Goal: Transaction & Acquisition: Purchase product/service

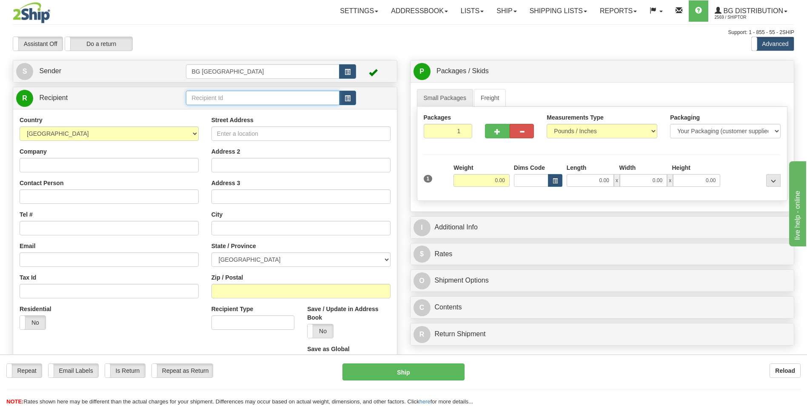
click at [221, 94] on input "text" at bounding box center [262, 98] width 153 height 14
click at [209, 106] on li "60163" at bounding box center [262, 111] width 152 height 11
type input "60163"
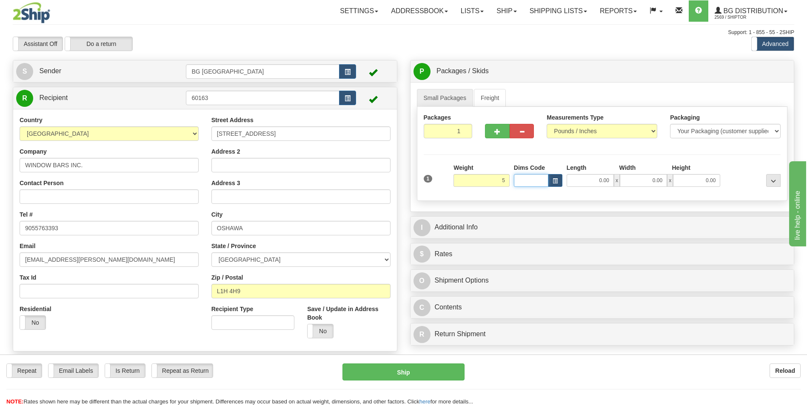
type input "5.00"
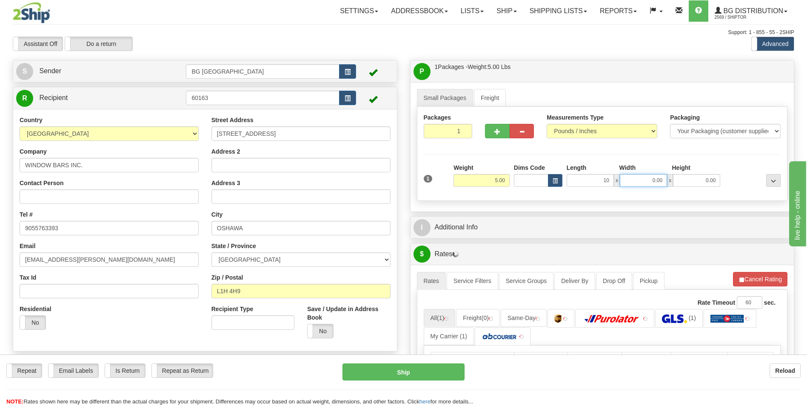
type input "10.00"
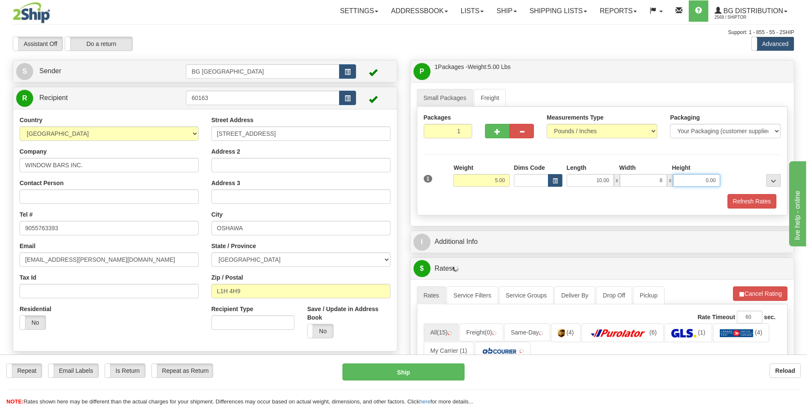
type input "8.00"
type input "5.00"
click at [479, 232] on div "I Additional Info" at bounding box center [603, 242] width 384 height 22
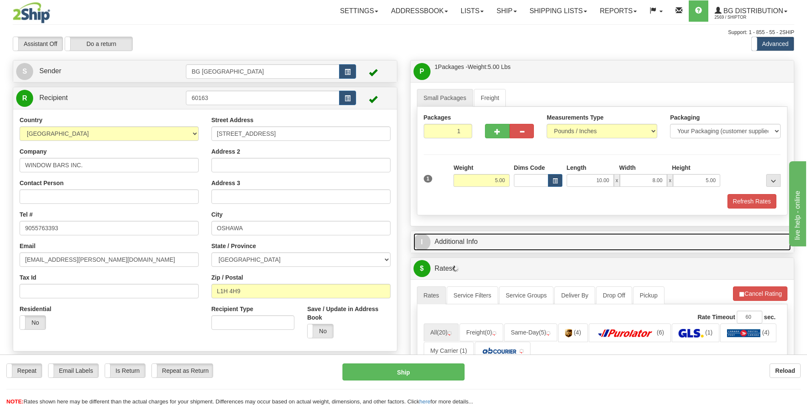
click at [475, 238] on link "I Additional Info" at bounding box center [603, 241] width 378 height 17
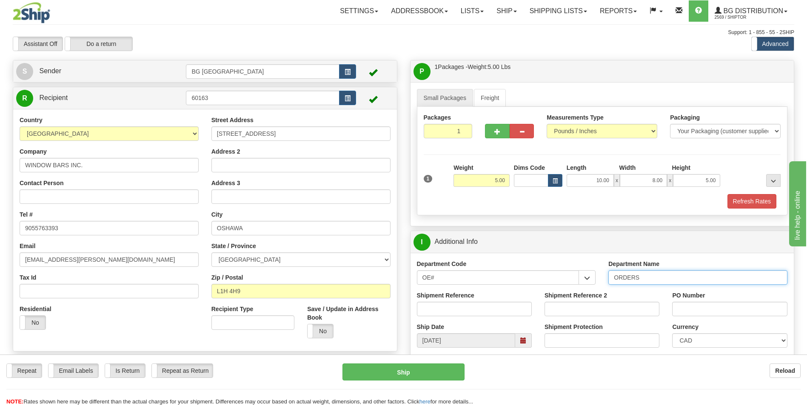
click at [667, 282] on input "ORDERS" at bounding box center [698, 277] width 179 height 14
type input "70183924-00"
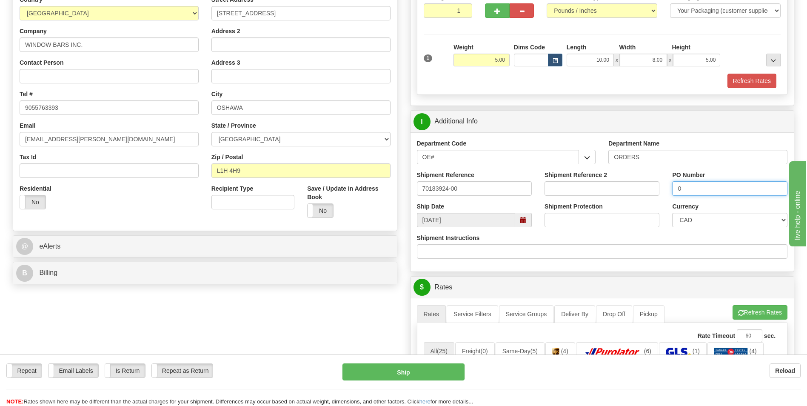
scroll to position [128, 0]
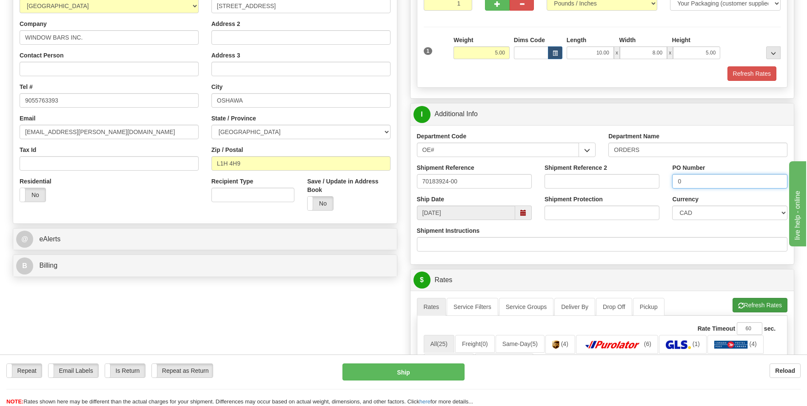
type input "0"
click at [764, 306] on button "Refresh Rates" at bounding box center [760, 305] width 55 height 14
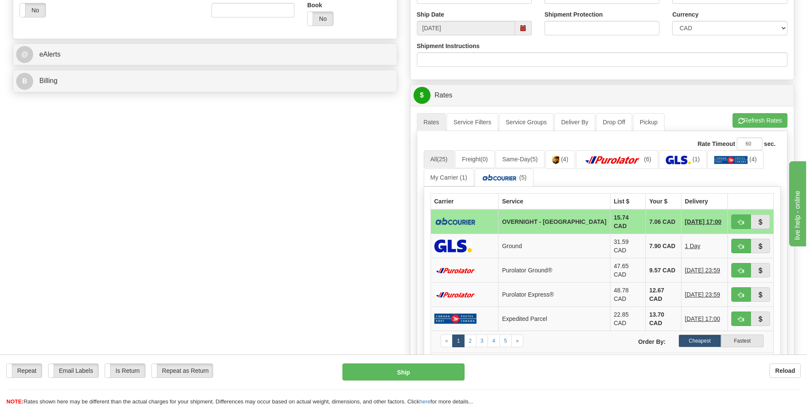
scroll to position [340, 0]
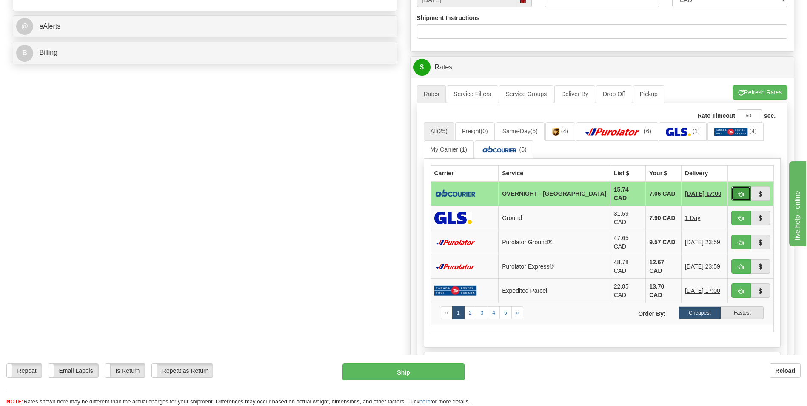
click at [740, 192] on span "button" at bounding box center [741, 195] width 6 height 6
type input "4"
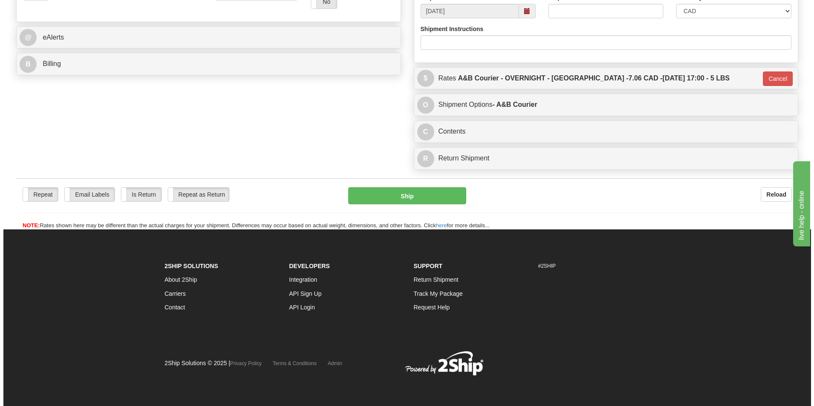
scroll to position [329, 0]
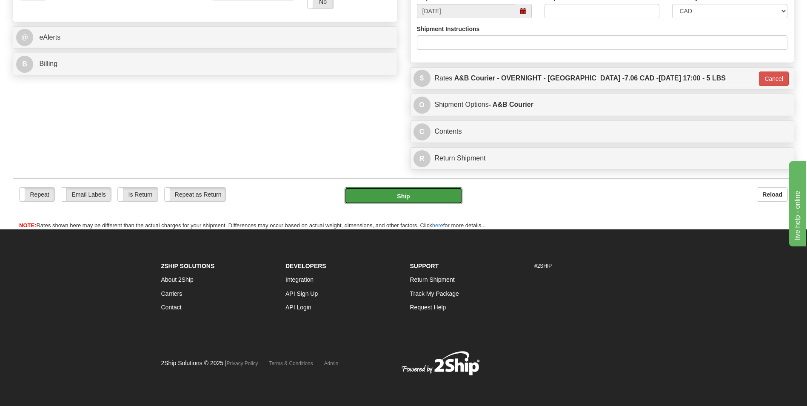
click at [410, 201] on button "Ship" at bounding box center [403, 195] width 117 height 17
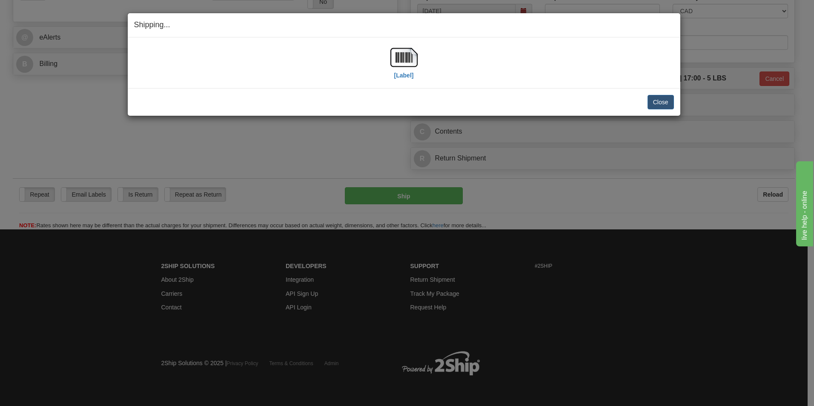
click at [418, 60] on div "[Label]" at bounding box center [404, 63] width 540 height 38
click at [410, 63] on img at bounding box center [403, 57] width 27 height 27
click at [654, 99] on button "Close" at bounding box center [660, 102] width 26 height 14
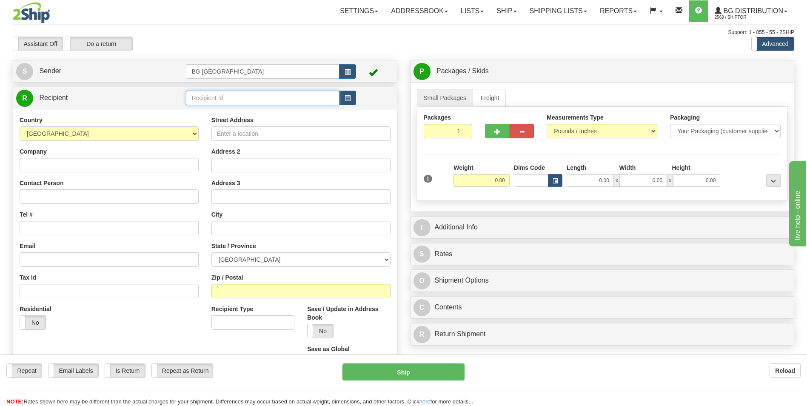
click at [226, 98] on input "text" at bounding box center [262, 98] width 153 height 14
click at [220, 109] on div "60173" at bounding box center [261, 110] width 145 height 9
type input "60173"
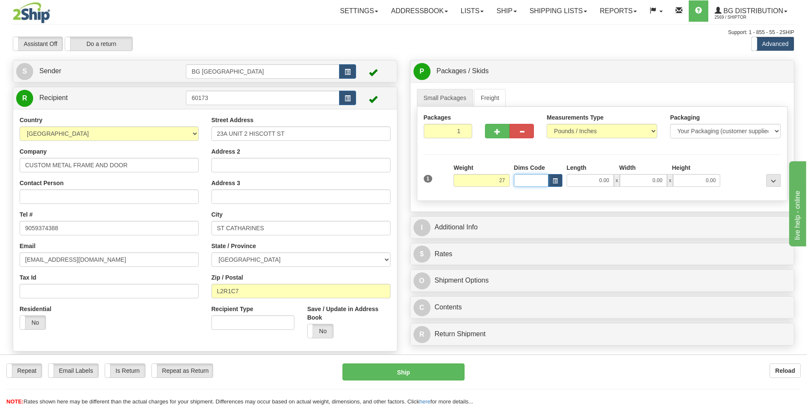
type input "27.00"
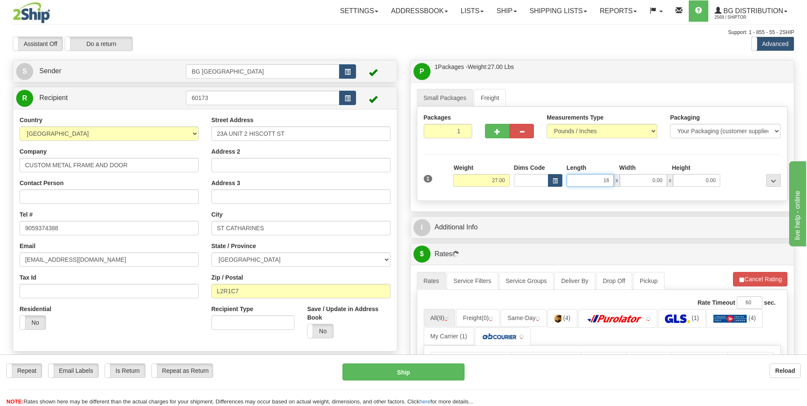
type input "16.00"
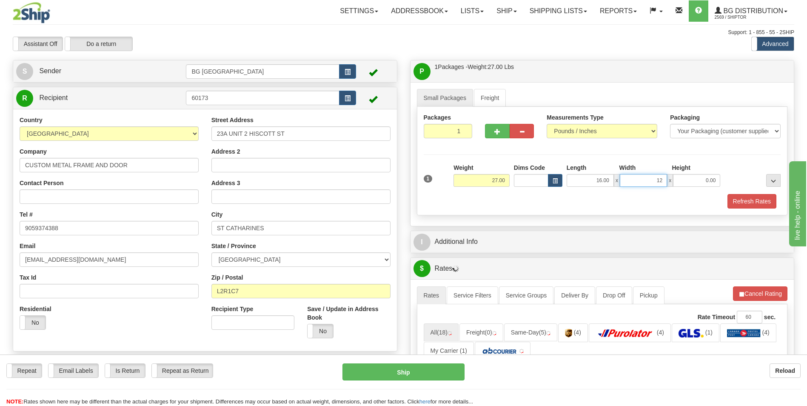
type input "12.00"
type input "10.00"
click at [489, 130] on button "button" at bounding box center [497, 131] width 24 height 14
type input "2"
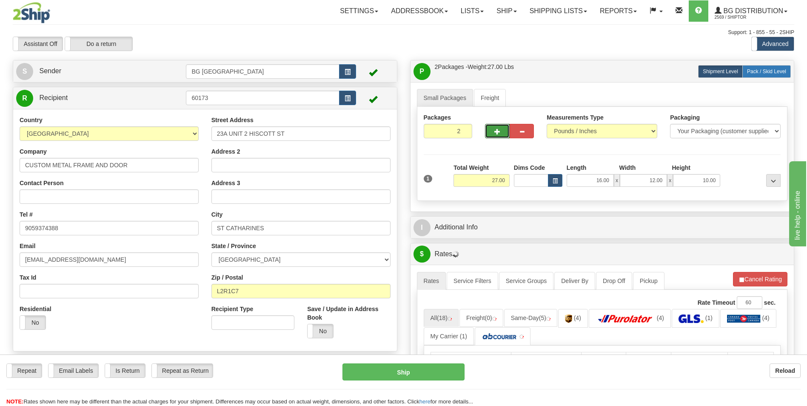
click at [763, 74] on label "Pack / Skid Level Pack.." at bounding box center [767, 71] width 49 height 13
radio input "true"
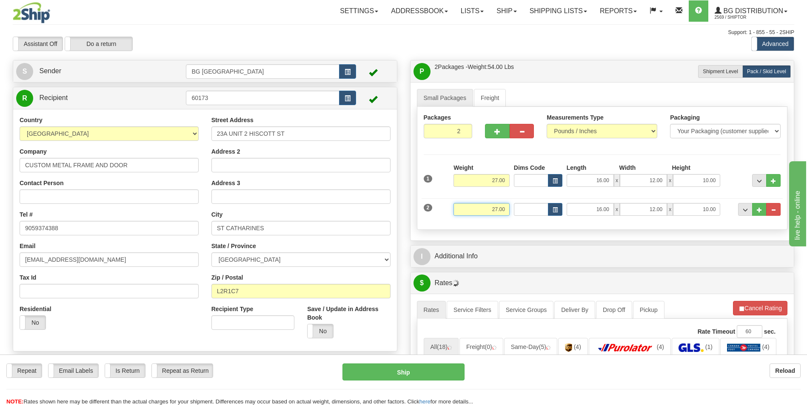
click at [492, 208] on input "27.00" at bounding box center [482, 209] width 56 height 13
type input "22.00"
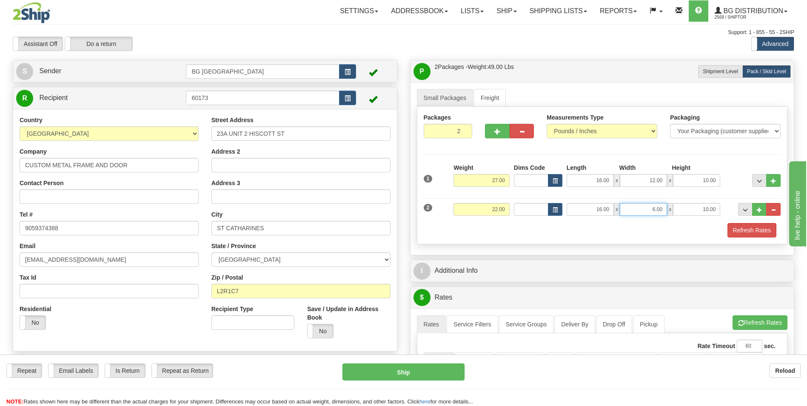
click at [657, 209] on input "6.00" at bounding box center [643, 209] width 47 height 13
type input "9.00"
type input "6.00"
click at [765, 212] on button "..." at bounding box center [759, 209] width 14 height 13
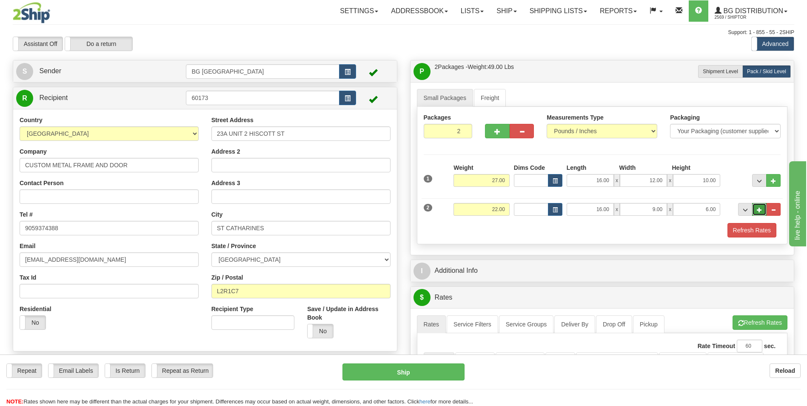
type input "3"
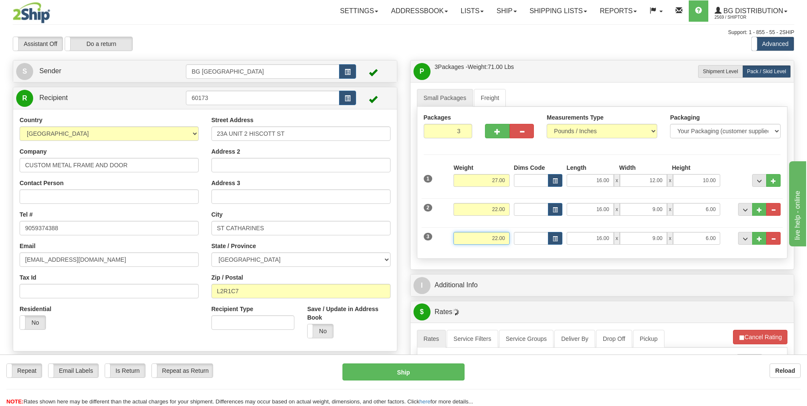
click at [492, 236] on input "22.00" at bounding box center [482, 238] width 56 height 13
type input "27.00"
type input "15.00"
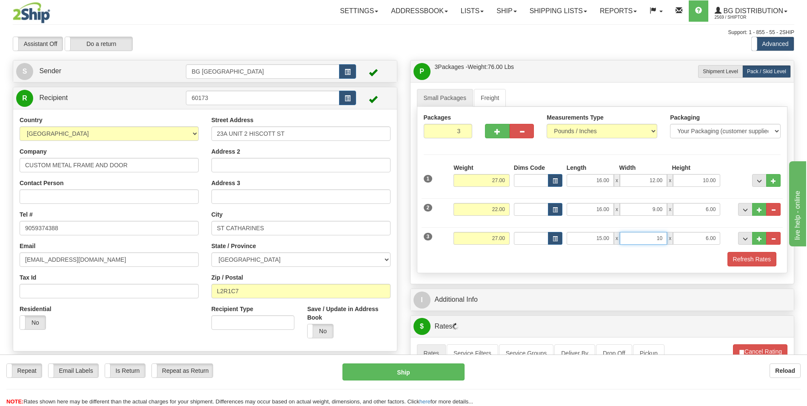
type input "10.00"
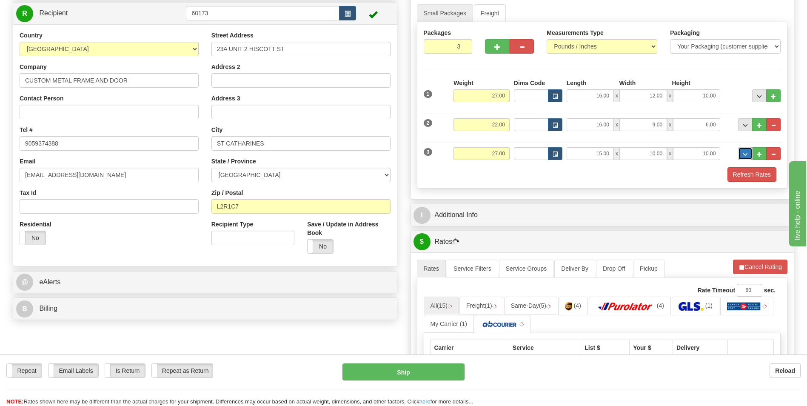
scroll to position [85, 0]
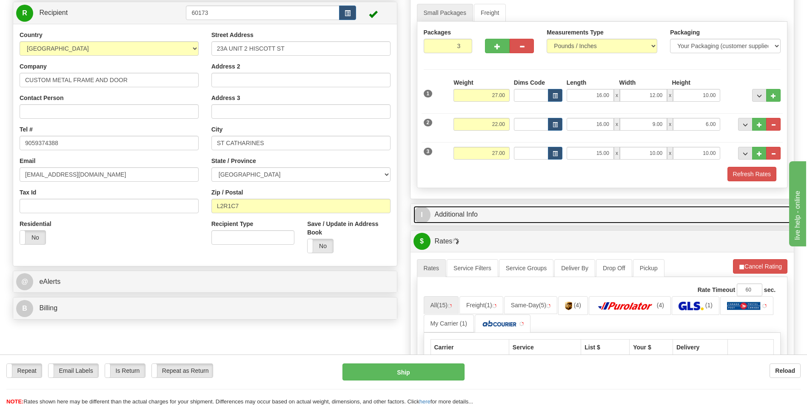
click at [480, 211] on link "I Additional Info" at bounding box center [603, 214] width 378 height 17
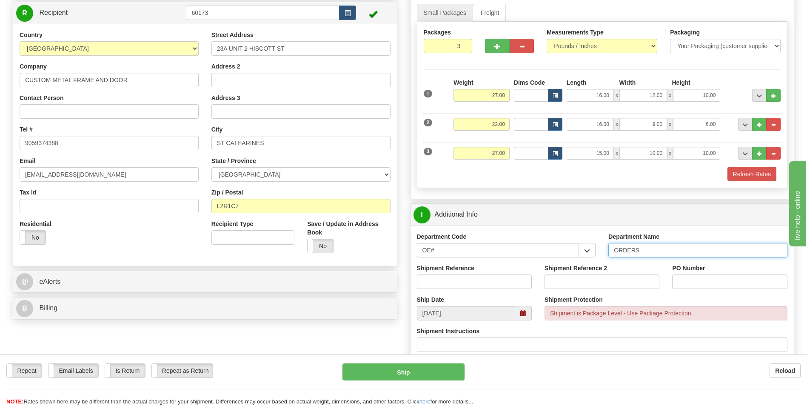
click at [644, 249] on input "ORDERS" at bounding box center [698, 250] width 179 height 14
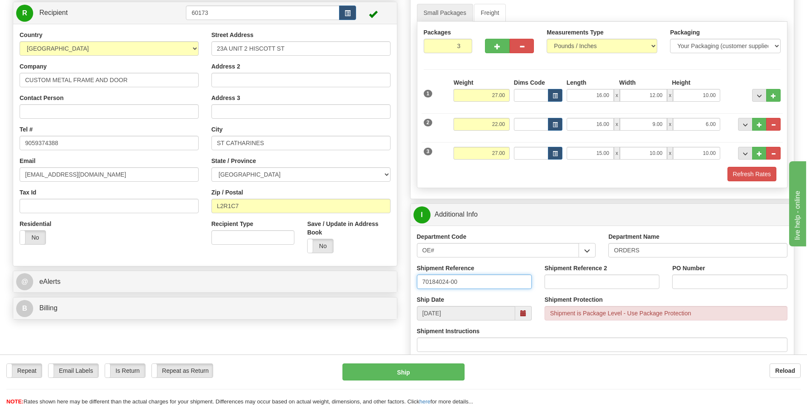
type input "70184024-00"
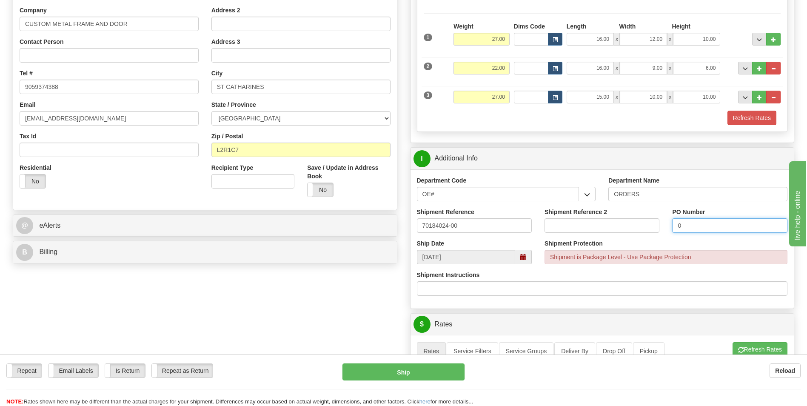
scroll to position [298, 0]
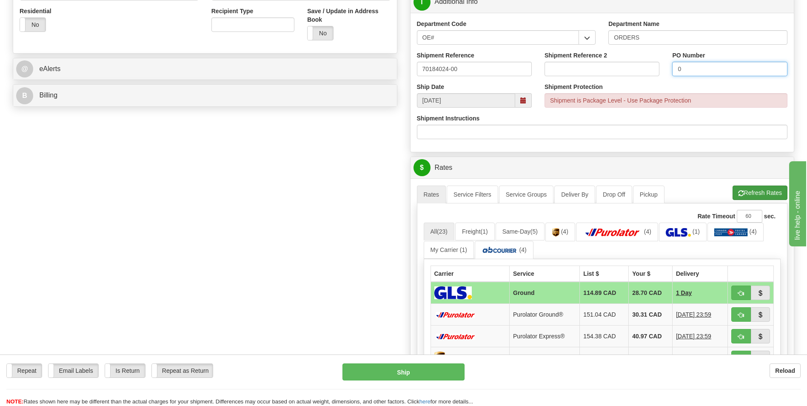
type input "0"
click at [743, 198] on button "Refresh Rates" at bounding box center [760, 193] width 55 height 14
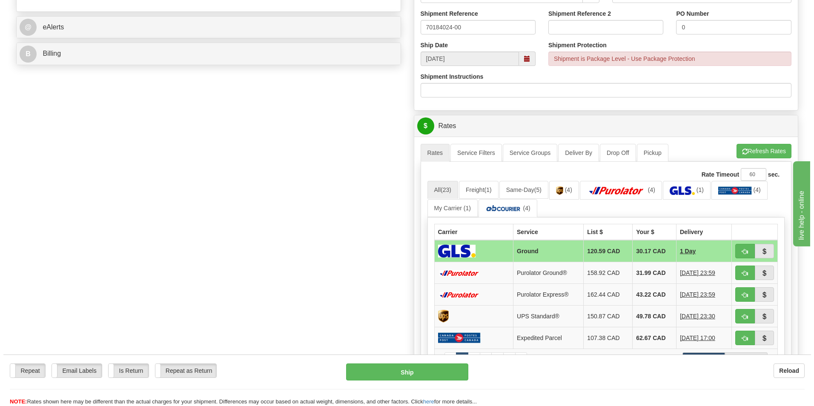
scroll to position [340, 0]
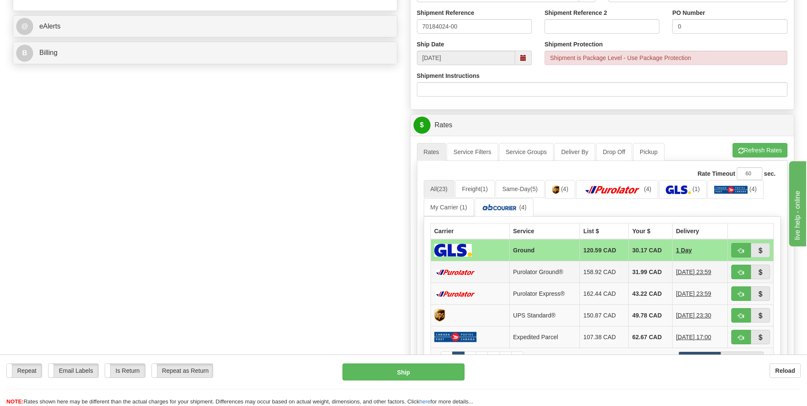
click at [641, 269] on td "31.99 CAD" at bounding box center [651, 272] width 44 height 22
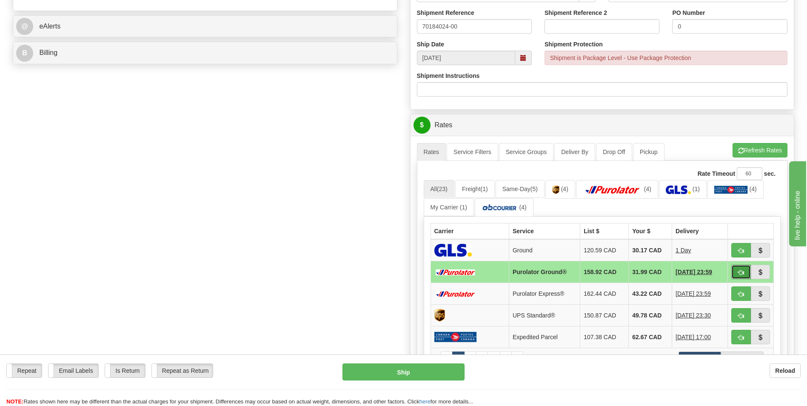
click at [738, 275] on span "button" at bounding box center [741, 273] width 6 height 6
type input "260"
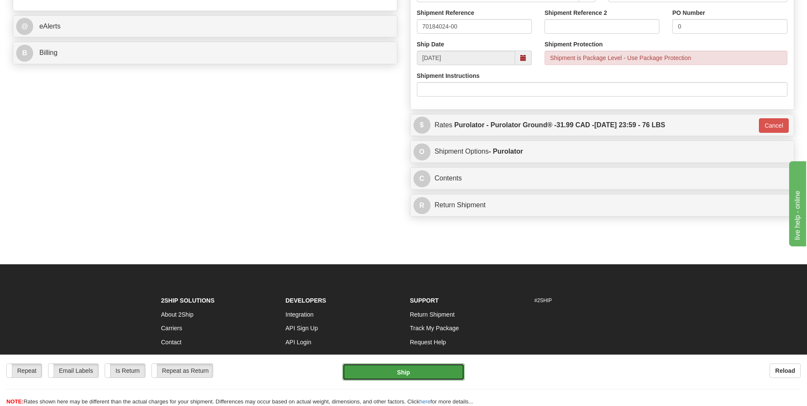
click at [429, 367] on button "Ship" at bounding box center [404, 371] width 122 height 17
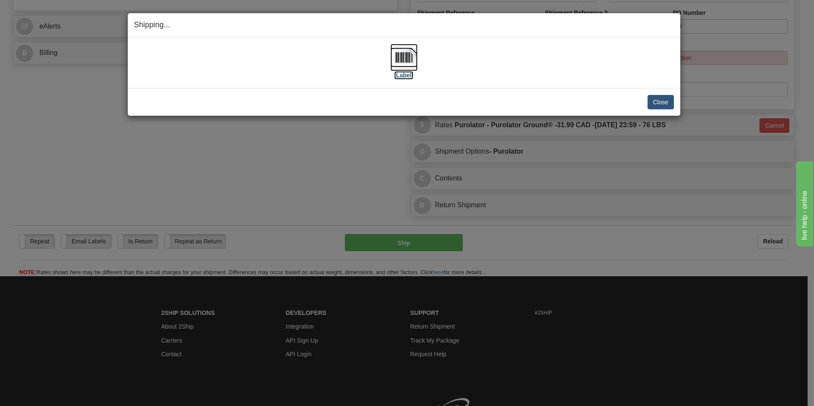
click at [400, 60] on img at bounding box center [403, 57] width 27 height 27
click at [663, 100] on button "Close" at bounding box center [660, 102] width 26 height 14
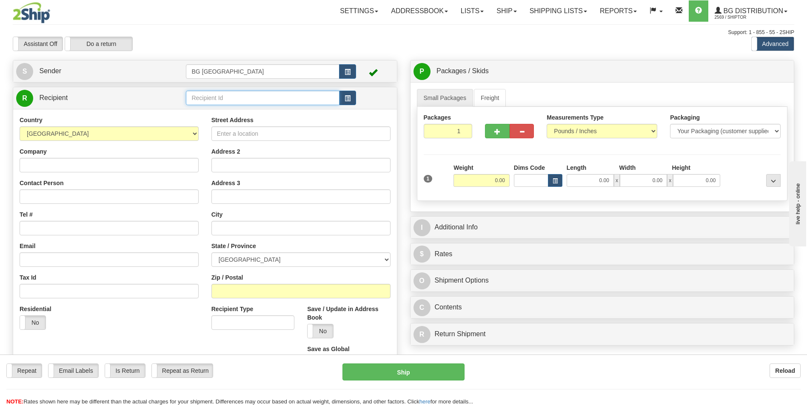
click at [206, 93] on input "text" at bounding box center [262, 98] width 153 height 14
click at [202, 114] on div "60179" at bounding box center [261, 110] width 145 height 9
type input "60179"
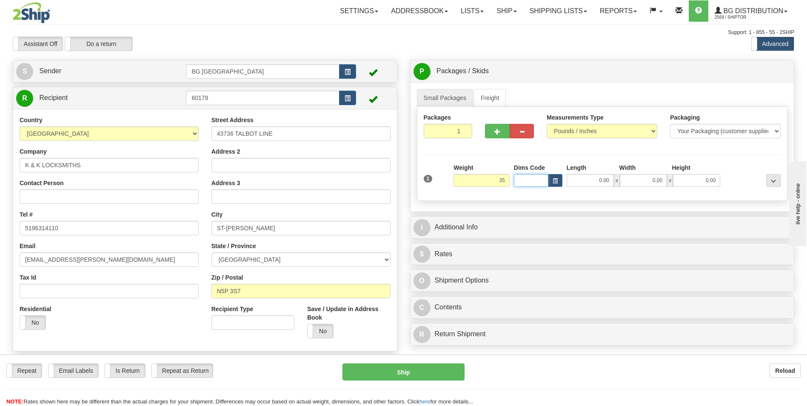
type input "35.00"
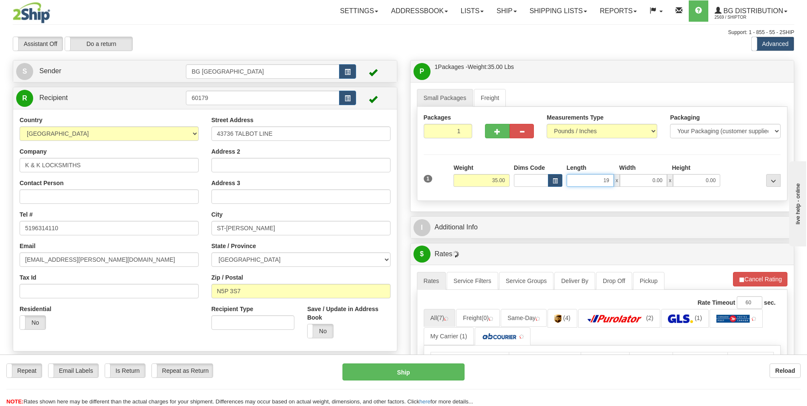
type input "19.00"
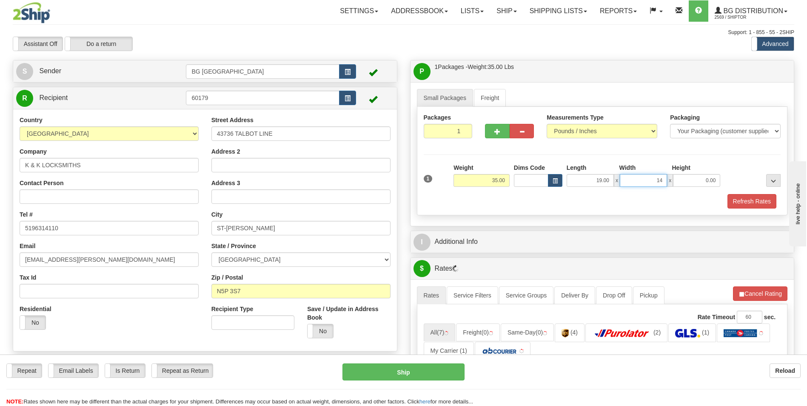
type input "14.00"
type input "8.00"
click at [498, 129] on span "button" at bounding box center [498, 132] width 6 height 6
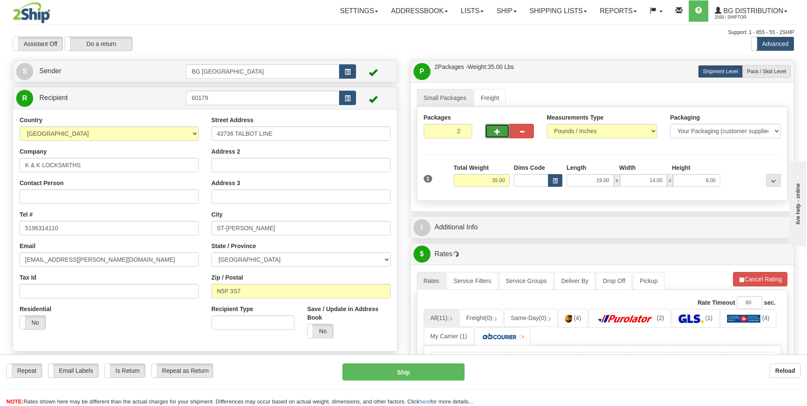
click at [498, 129] on span "button" at bounding box center [498, 132] width 6 height 6
type input "4"
click at [753, 68] on label "Pack / Skid Level Pack.." at bounding box center [767, 71] width 49 height 13
radio input "true"
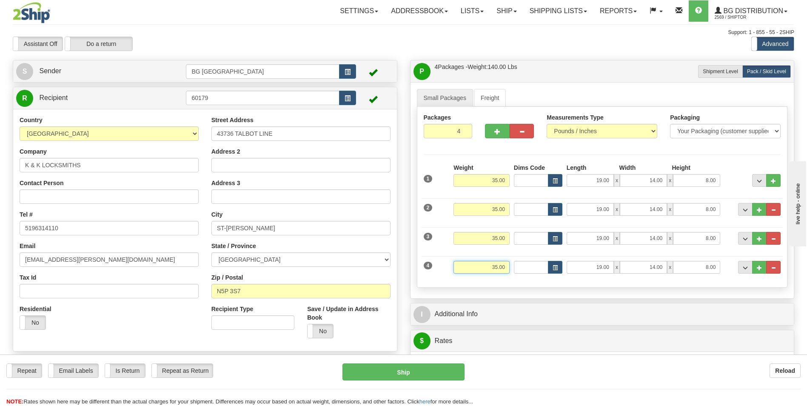
click at [495, 267] on input "35.00" at bounding box center [482, 267] width 56 height 13
type input "12.00"
type input "15.00"
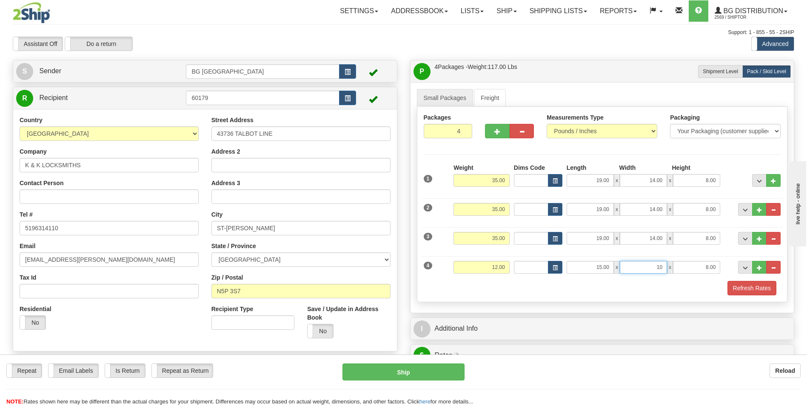
type input "10.00"
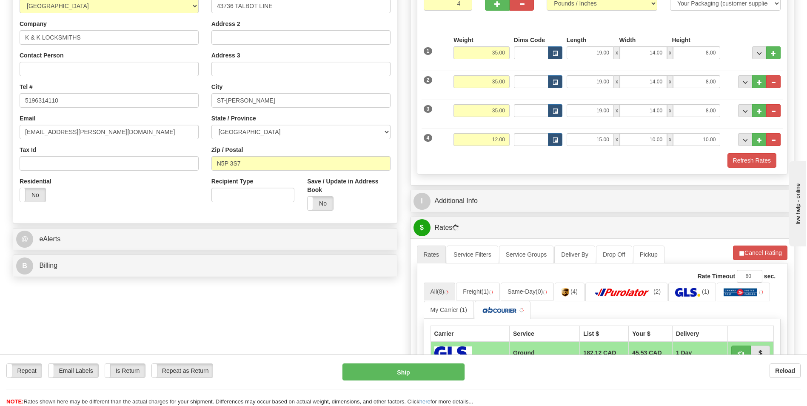
click at [465, 192] on div "I Additional Info" at bounding box center [603, 201] width 384 height 22
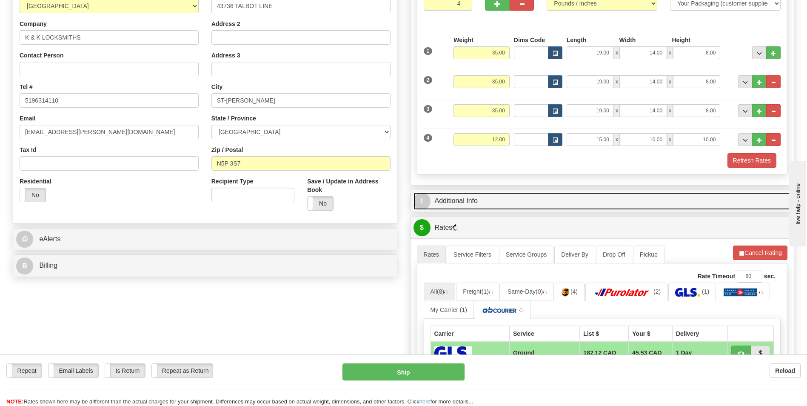
click at [463, 200] on link "I Additional Info" at bounding box center [603, 200] width 378 height 17
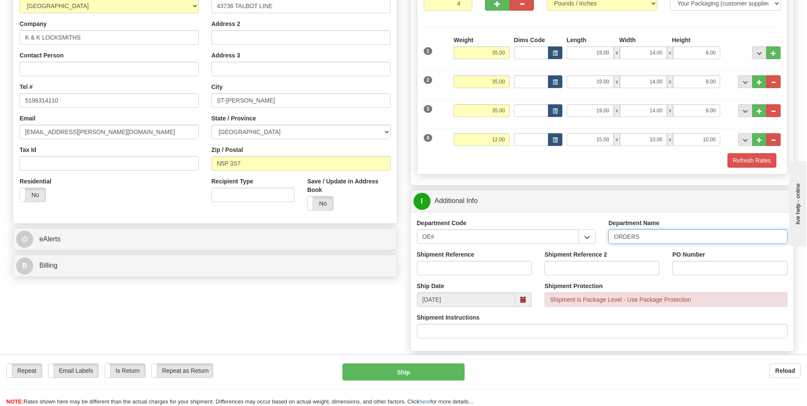
click at [659, 237] on input "ORDERS" at bounding box center [698, 236] width 179 height 14
type input "70184036-00"
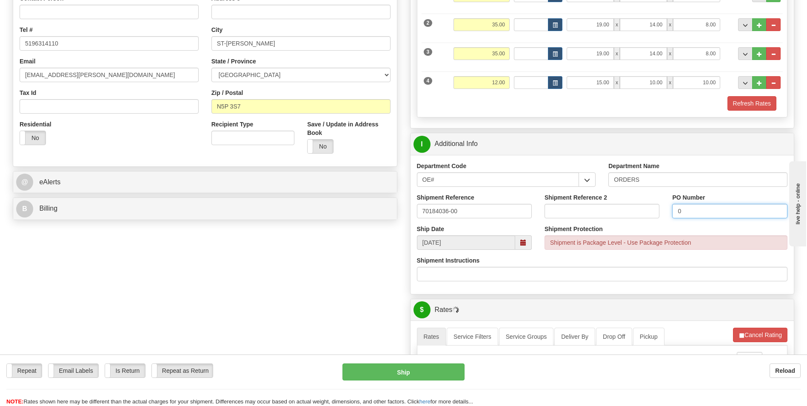
scroll to position [298, 0]
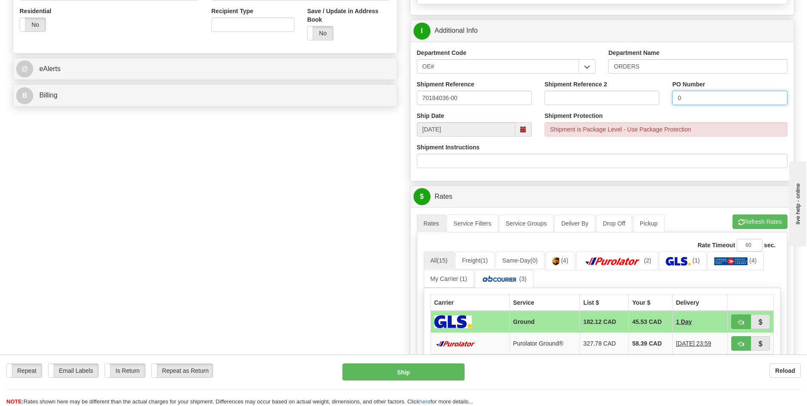
type input "0"
click at [744, 226] on button "Refresh Rates" at bounding box center [760, 221] width 55 height 14
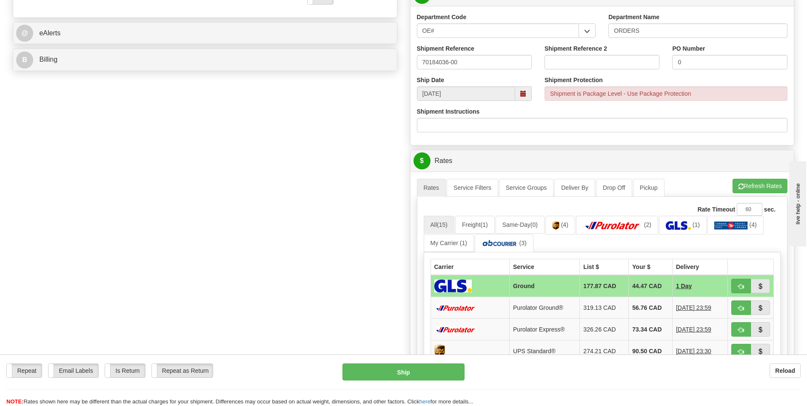
scroll to position [383, 0]
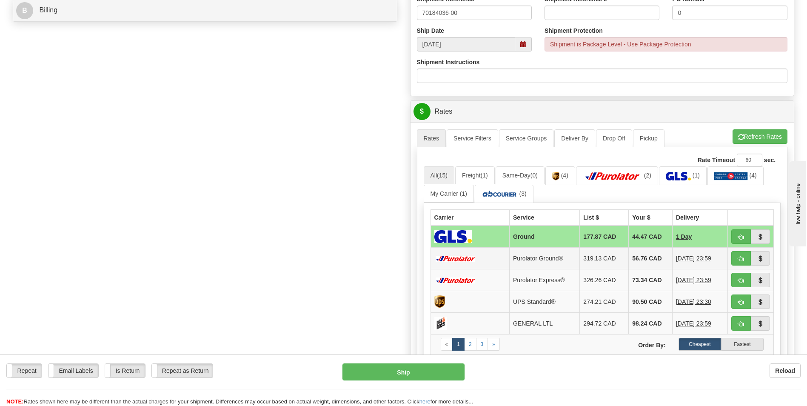
click at [635, 257] on td "56.76 CAD" at bounding box center [651, 259] width 44 height 22
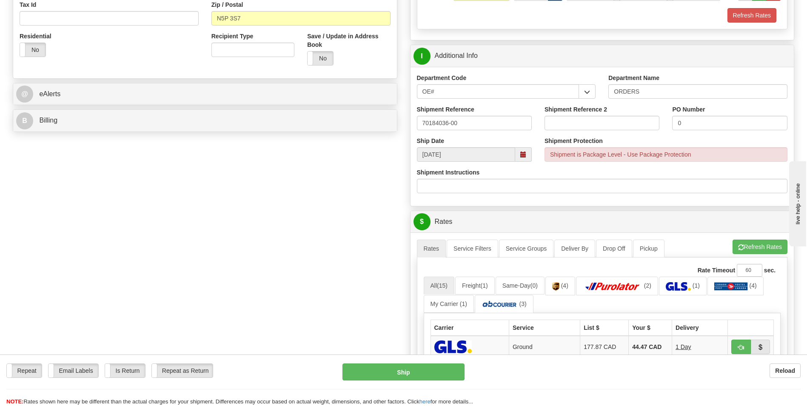
scroll to position [340, 0]
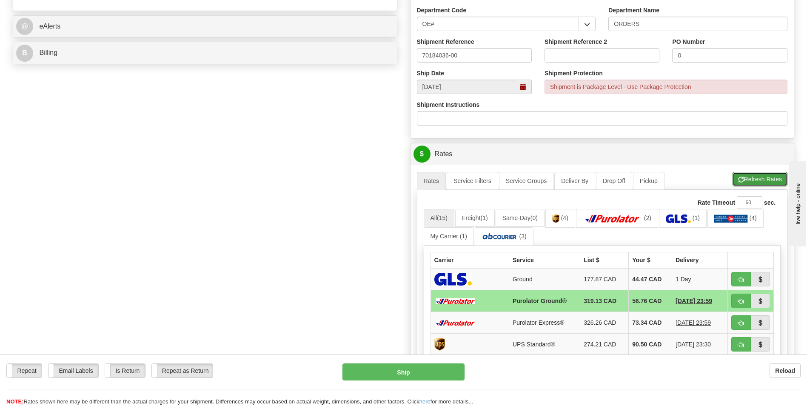
drag, startPoint x: 745, startPoint y: 174, endPoint x: 709, endPoint y: 167, distance: 36.6
click at [745, 174] on button "Refresh Rates" at bounding box center [760, 179] width 55 height 14
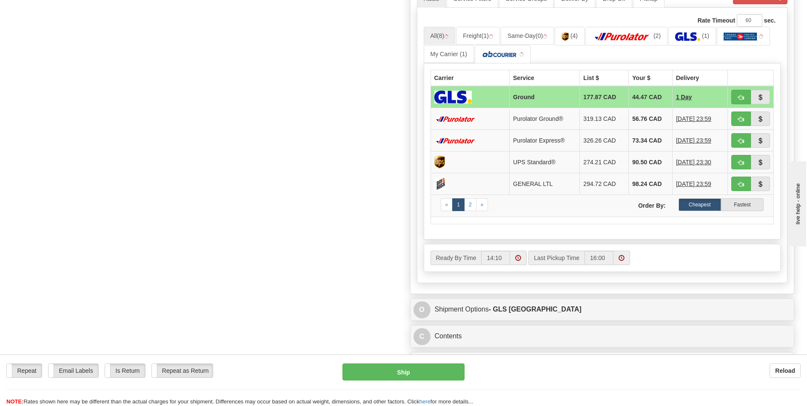
scroll to position [553, 0]
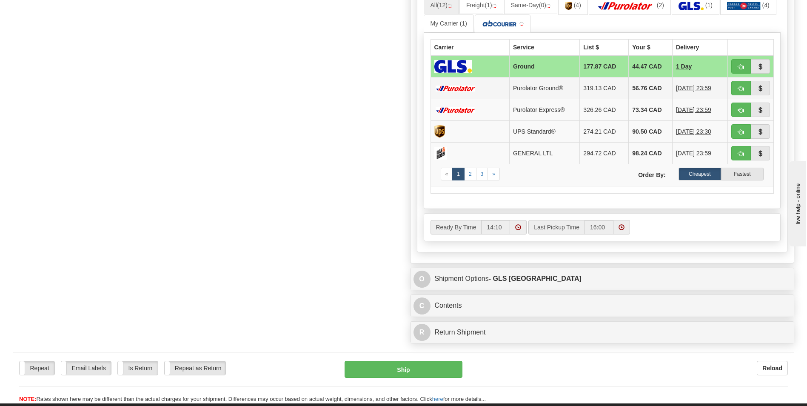
click at [631, 78] on td "56.76 CAD" at bounding box center [651, 88] width 44 height 22
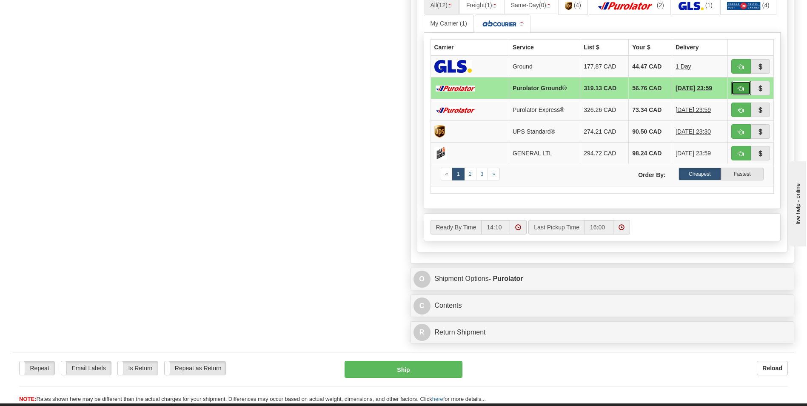
click at [733, 90] on button "button" at bounding box center [742, 88] width 20 height 14
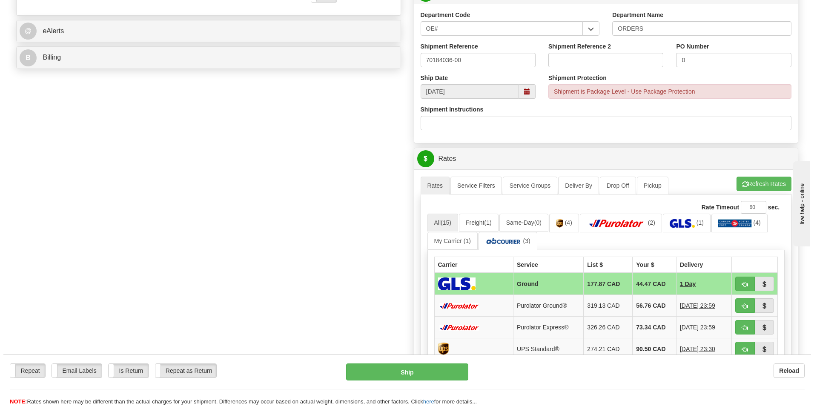
scroll to position [383, 0]
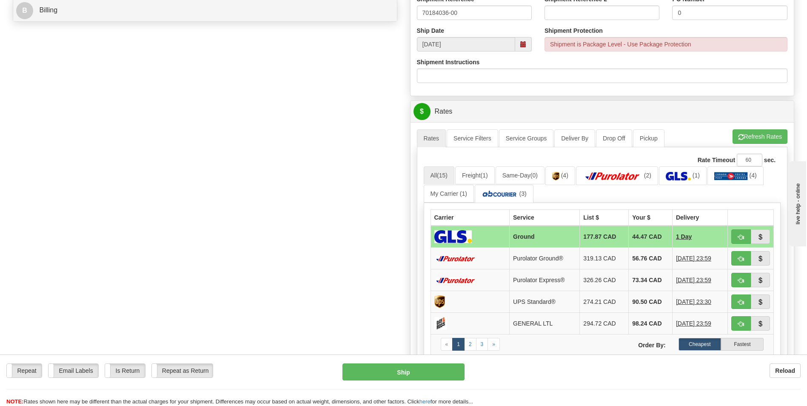
click at [397, 381] on div "Repeat Repeat Email Labels Email Labels Edit Is Return Is Return Repeat as Retu…" at bounding box center [403, 384] width 807 height 43
click at [398, 374] on button "Ship" at bounding box center [404, 371] width 122 height 17
type input "1"
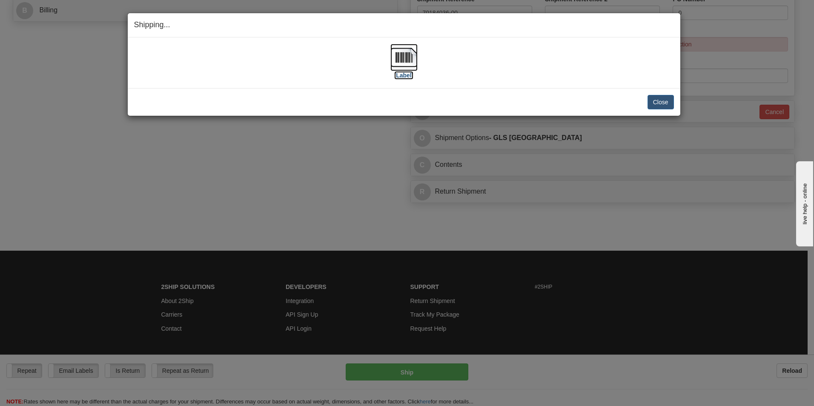
click at [408, 54] on img at bounding box center [403, 57] width 27 height 27
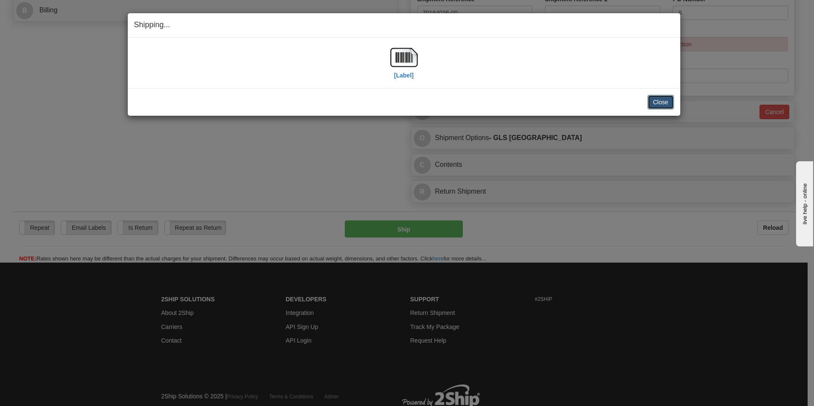
click at [653, 100] on button "Close" at bounding box center [660, 102] width 26 height 14
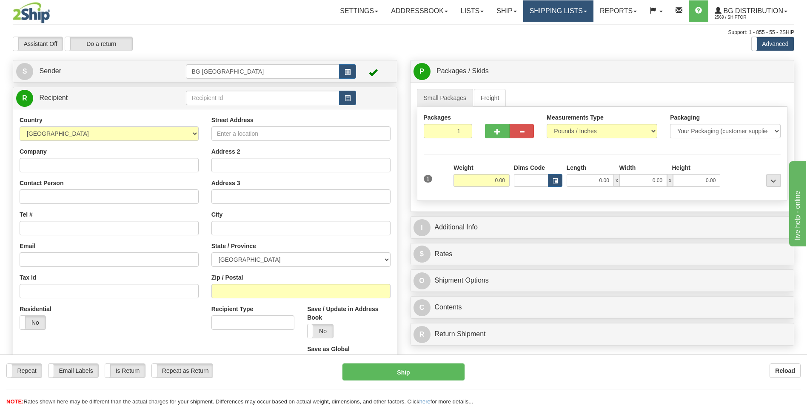
click link "Shipping lists"
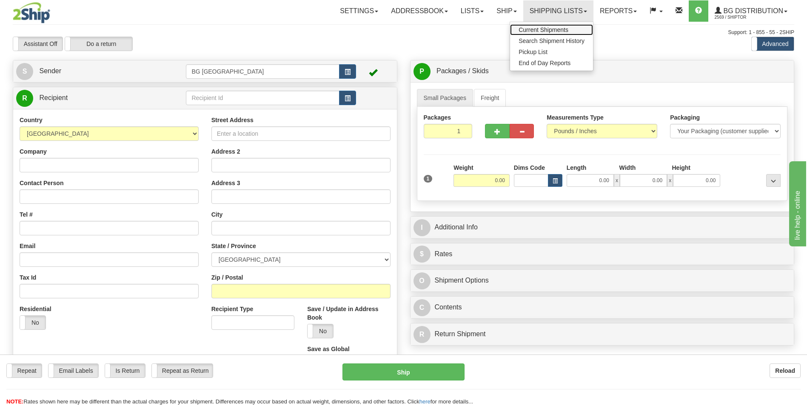
click span "Current Shipments"
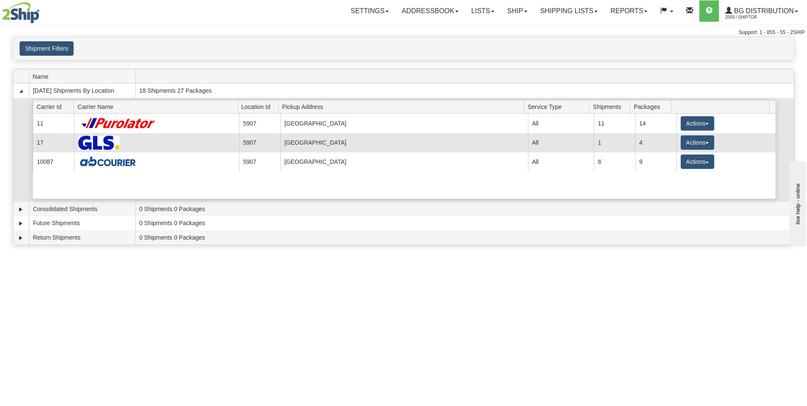
click at [712, 148] on td "Actions Details Close Pickup Zip Print" at bounding box center [726, 142] width 99 height 19
click at [694, 140] on button "Actions" at bounding box center [698, 142] width 34 height 14
click at [660, 157] on span "Details" at bounding box center [666, 158] width 23 height 6
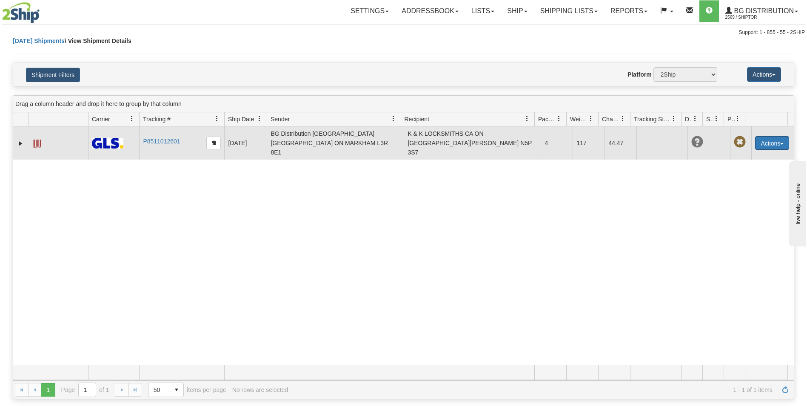
click at [758, 140] on button "Actions" at bounding box center [772, 143] width 34 height 14
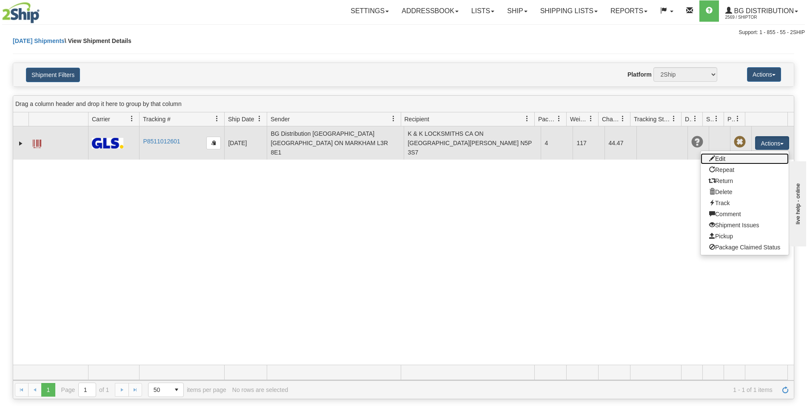
click at [732, 153] on link "Edit" at bounding box center [745, 158] width 88 height 11
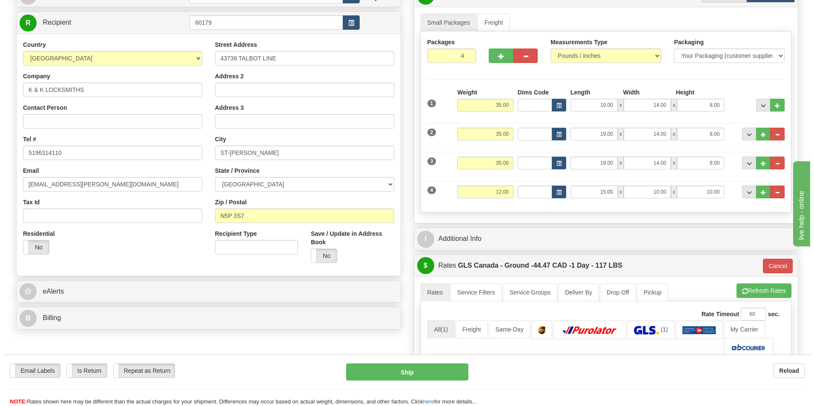
scroll to position [255, 0]
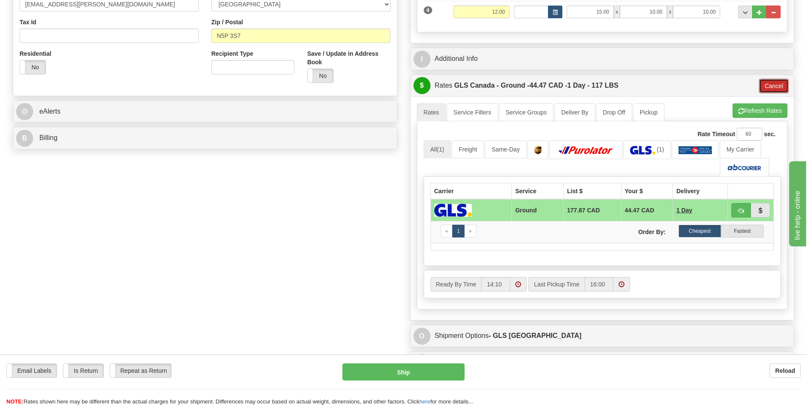
click at [761, 86] on button "Cancel" at bounding box center [774, 86] width 30 height 14
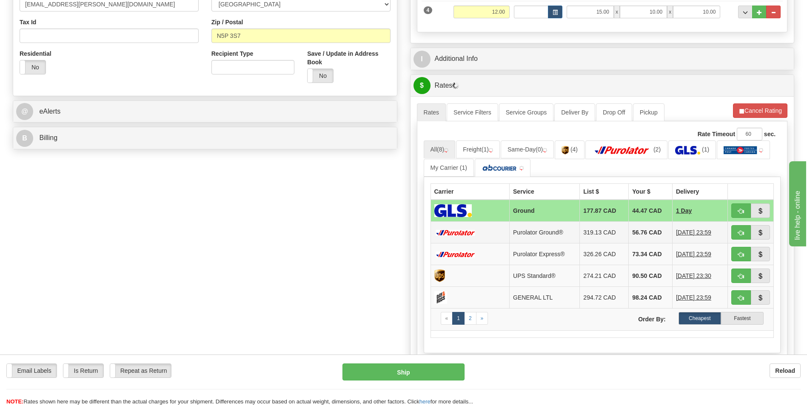
click at [632, 234] on td "56.76 CAD" at bounding box center [651, 233] width 44 height 22
click at [636, 232] on td "56.76 CAD" at bounding box center [651, 233] width 44 height 22
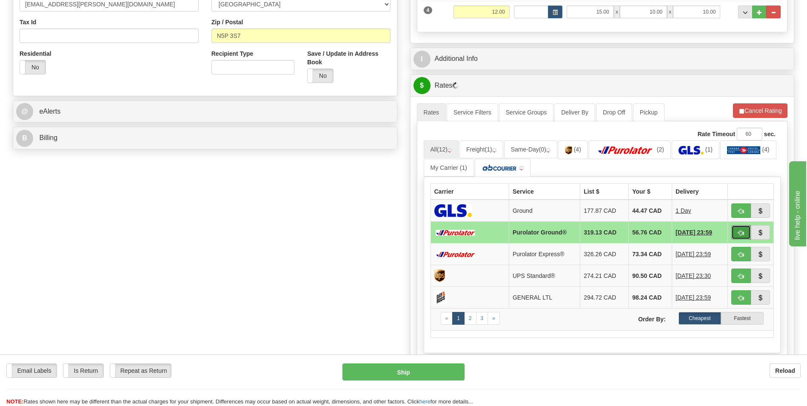
click at [737, 234] on button "button" at bounding box center [742, 232] width 20 height 14
click at [449, 369] on button "Ship" at bounding box center [404, 371] width 122 height 17
type input "260"
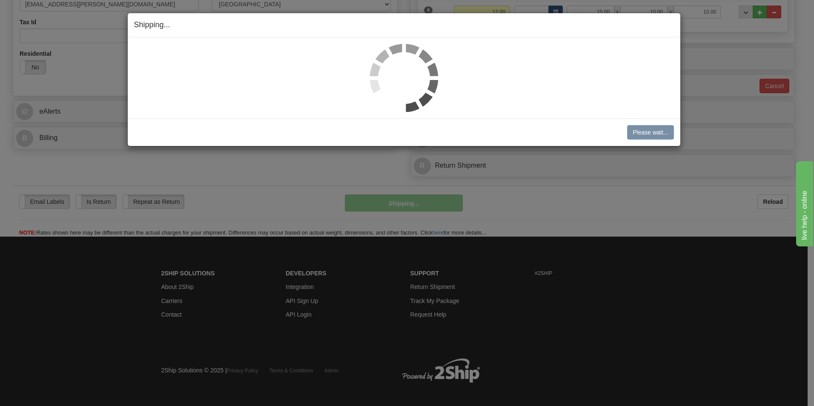
scroll to position [251, 0]
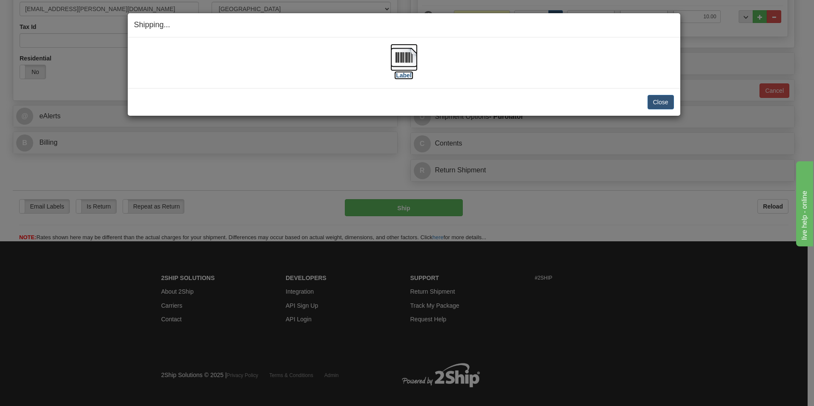
click at [400, 59] on img at bounding box center [403, 57] width 27 height 27
click at [664, 102] on button "Close" at bounding box center [660, 102] width 26 height 14
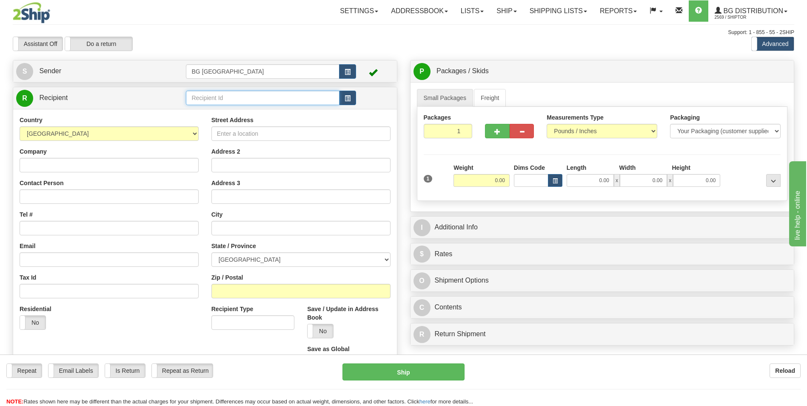
click at [200, 97] on input "text" at bounding box center [262, 98] width 153 height 14
click at [200, 110] on div "60767" at bounding box center [261, 110] width 145 height 9
type input "60767"
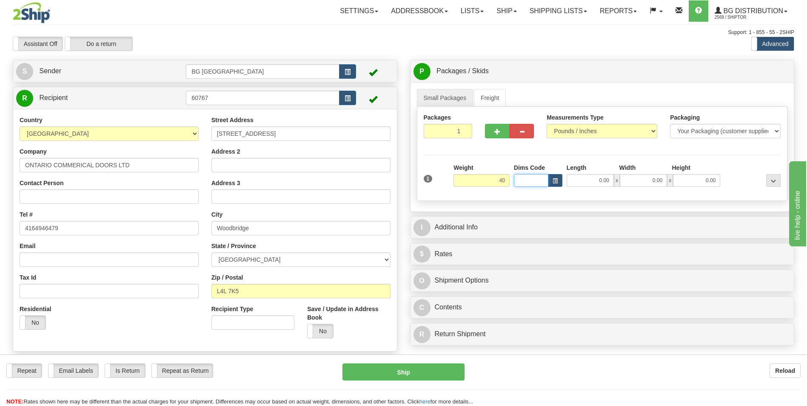
type input "40.00"
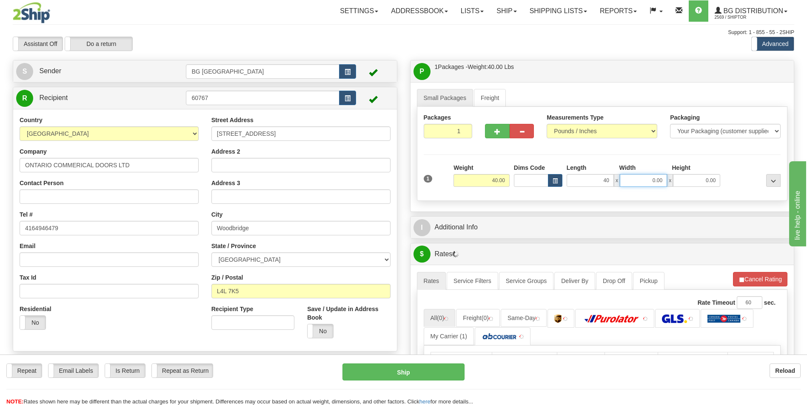
type input "40.00"
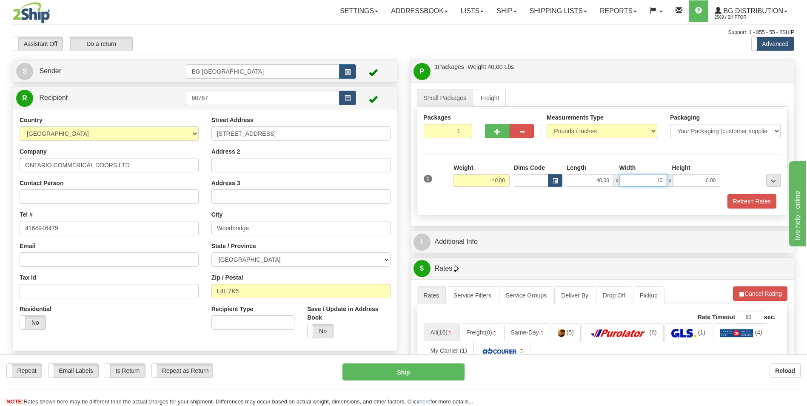
type input "10.00"
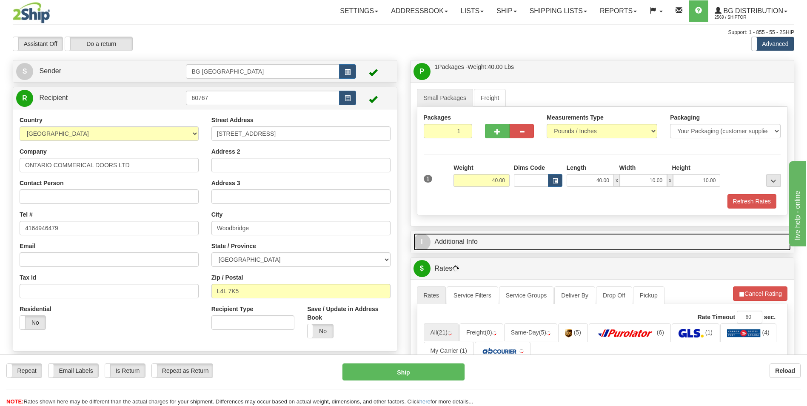
click at [453, 236] on link "I Additional Info" at bounding box center [603, 241] width 378 height 17
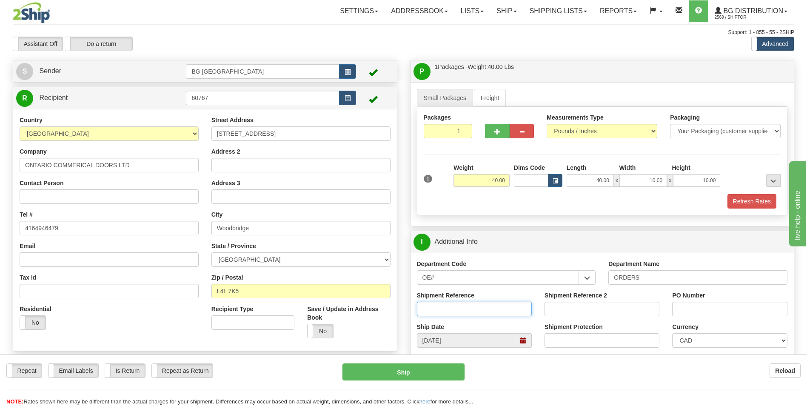
click at [453, 304] on input "Shipment Reference" at bounding box center [474, 309] width 115 height 14
type input "70183864-01"
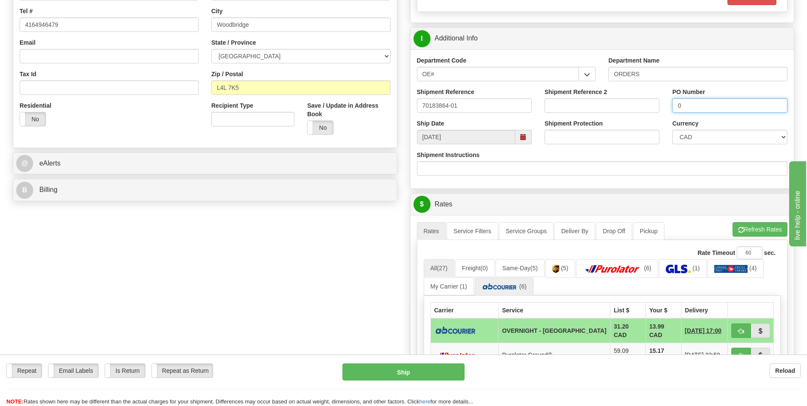
scroll to position [213, 0]
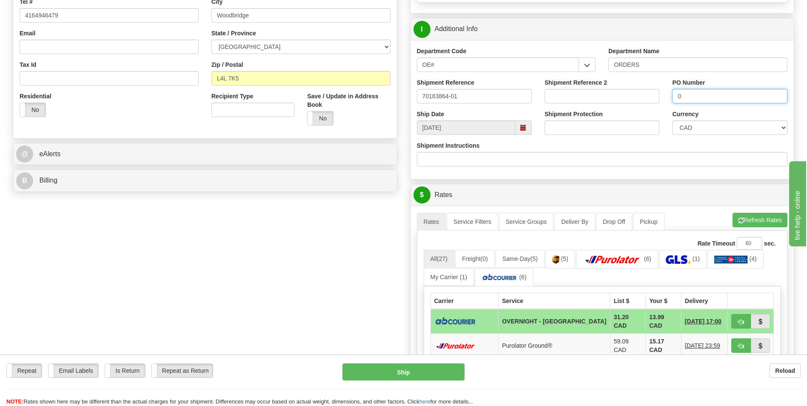
type input "0"
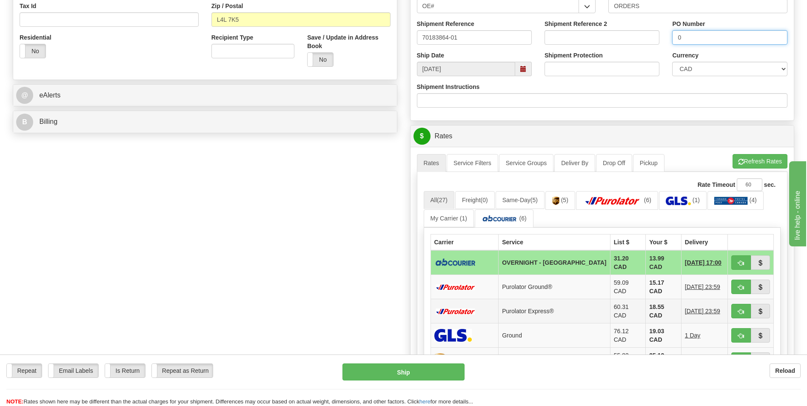
scroll to position [340, 0]
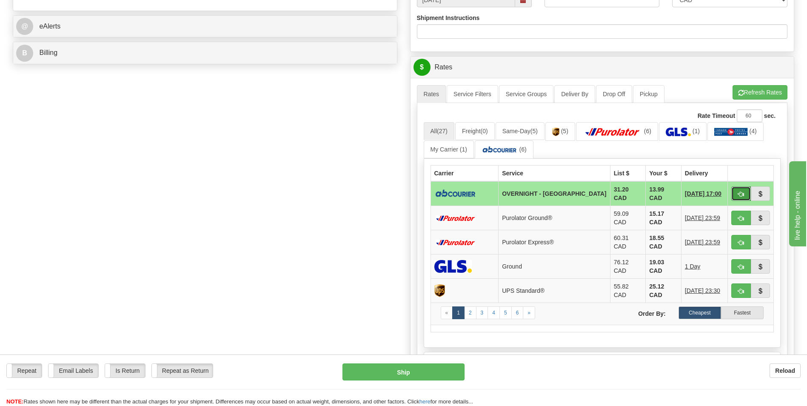
click at [738, 194] on span "button" at bounding box center [741, 195] width 6 height 6
type input "4"
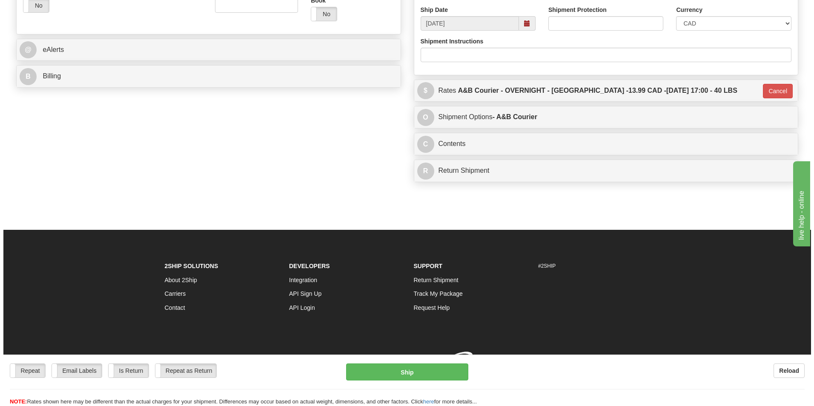
scroll to position [329, 0]
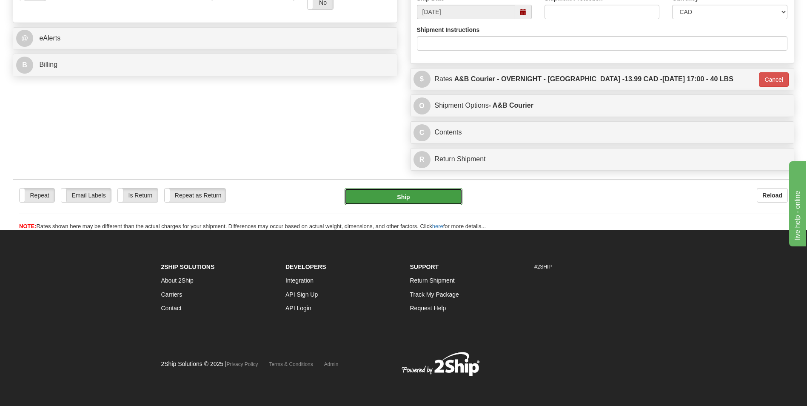
click at [366, 205] on button "Ship" at bounding box center [403, 196] width 117 height 17
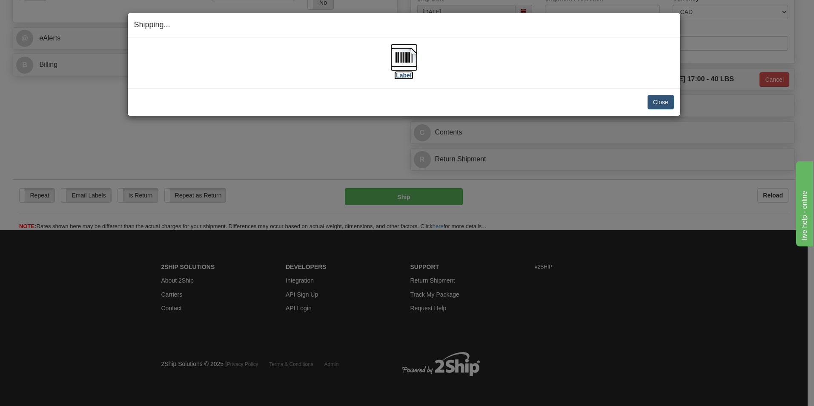
click at [398, 51] on img at bounding box center [403, 57] width 27 height 27
click at [654, 100] on button "Close" at bounding box center [660, 102] width 26 height 14
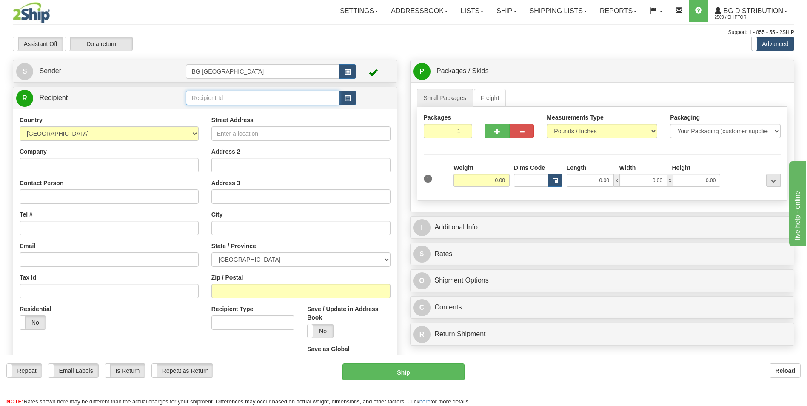
click at [214, 100] on input "text" at bounding box center [262, 98] width 153 height 14
click at [205, 110] on div "60340" at bounding box center [261, 110] width 145 height 9
type input "60340"
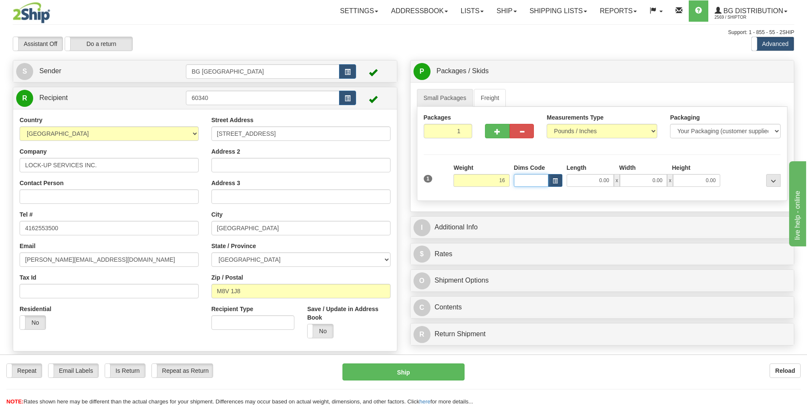
type input "16.00"
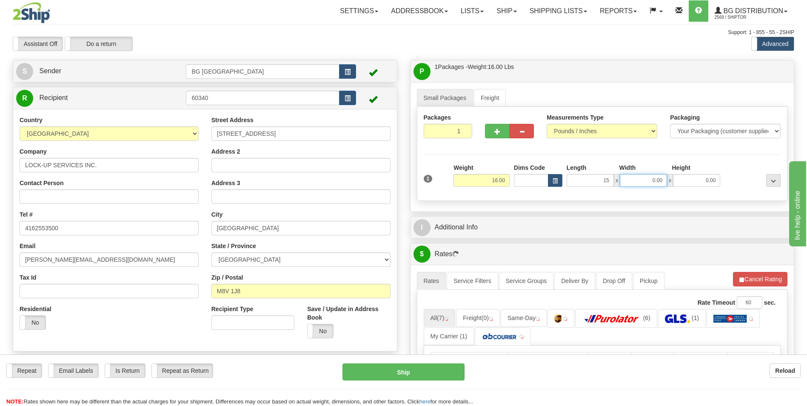
type input "15.00"
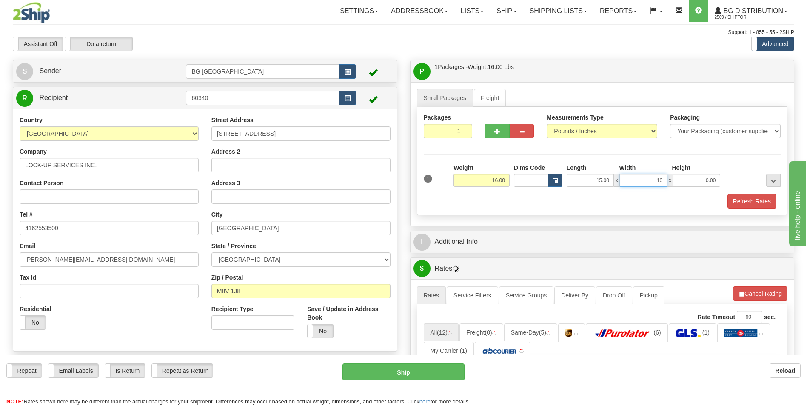
type input "10.00"
click at [492, 132] on button "button" at bounding box center [497, 131] width 24 height 14
type input "2"
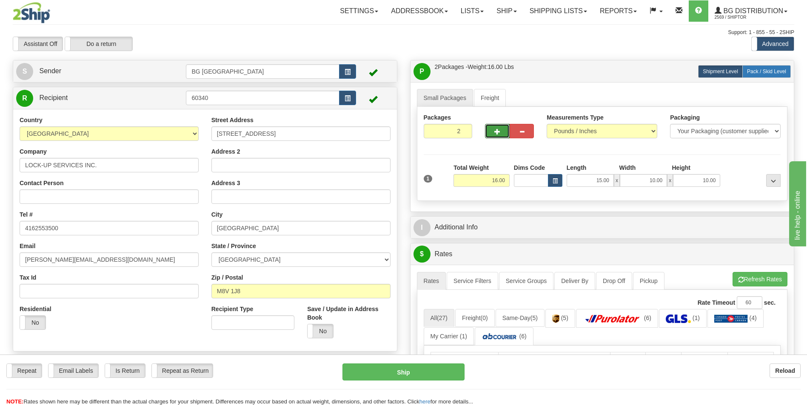
click at [763, 70] on span "Pack / Skid Level" at bounding box center [766, 72] width 39 height 6
radio input "true"
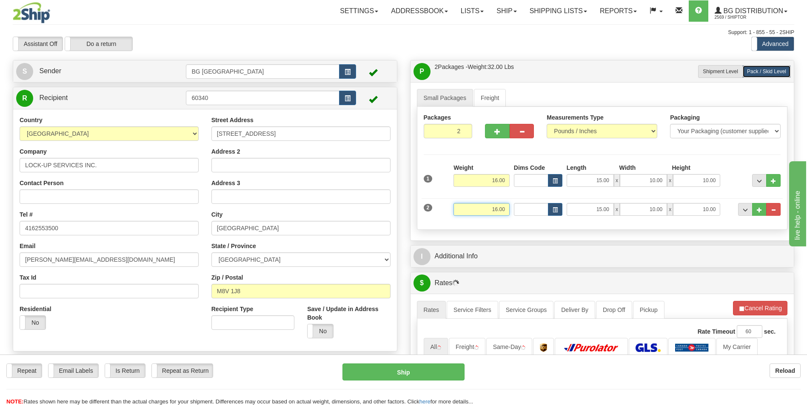
click at [500, 214] on input "16.00" at bounding box center [482, 209] width 56 height 13
type input "40.00"
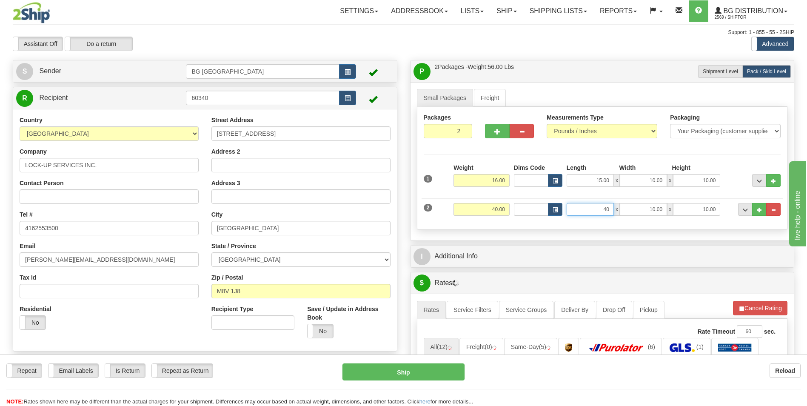
type input "40.00"
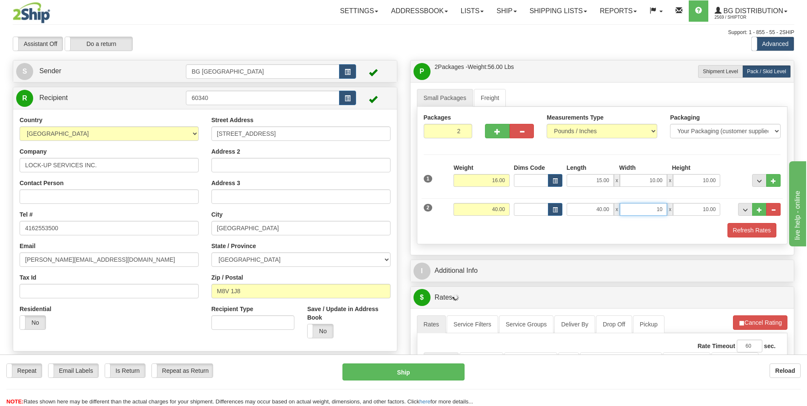
type input "10.00"
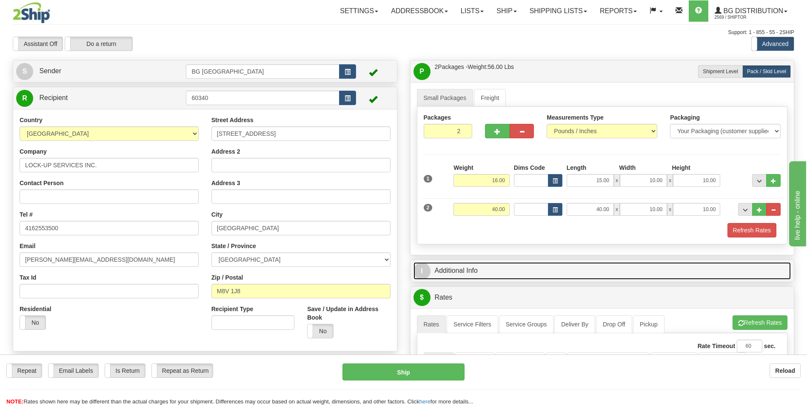
click at [485, 269] on link "I Additional Info" at bounding box center [603, 270] width 378 height 17
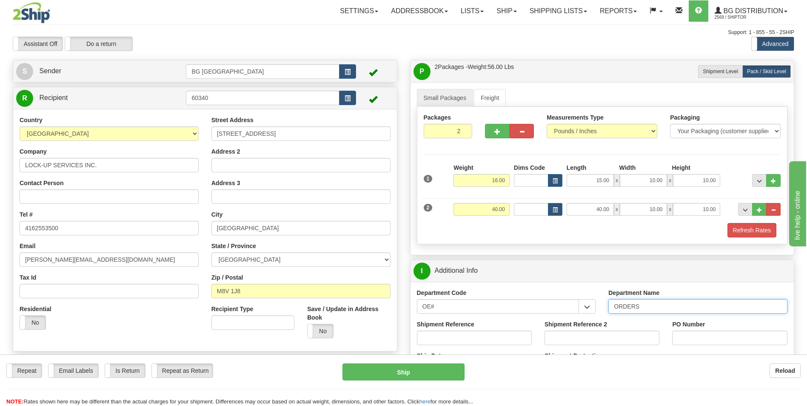
click at [654, 304] on input "ORDERS" at bounding box center [698, 306] width 179 height 14
type input "70183979-00"
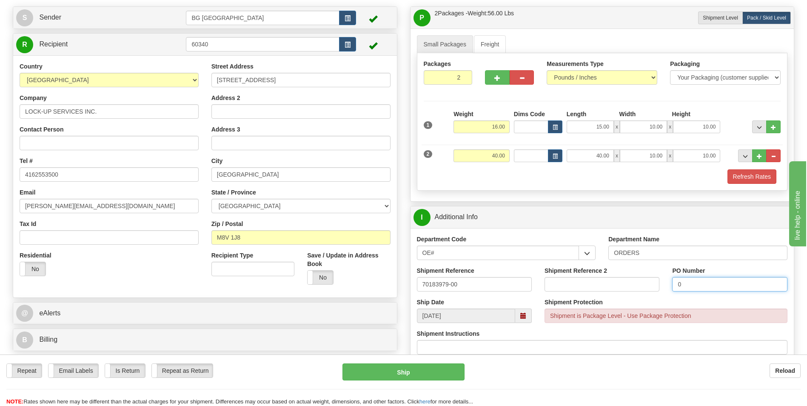
scroll to position [170, 0]
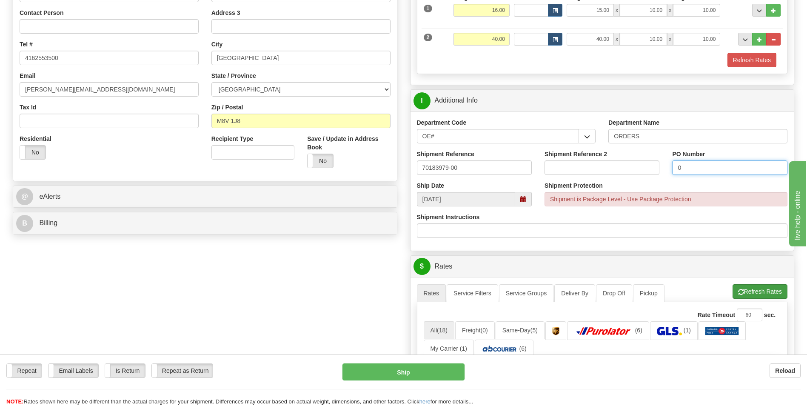
type input "0"
click at [746, 291] on button "Refresh Rates" at bounding box center [760, 291] width 55 height 14
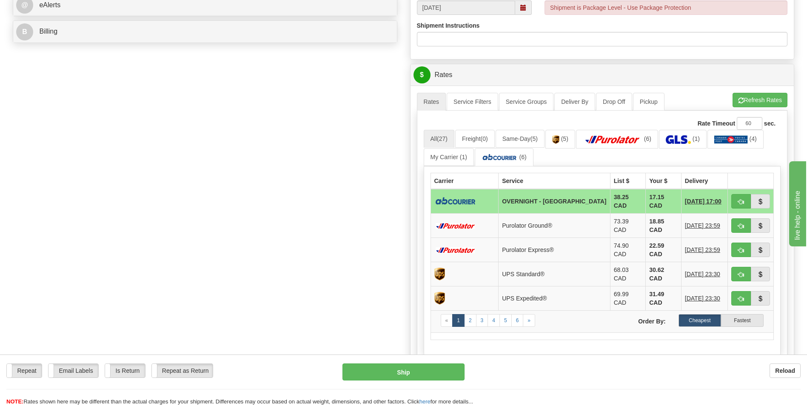
scroll to position [383, 0]
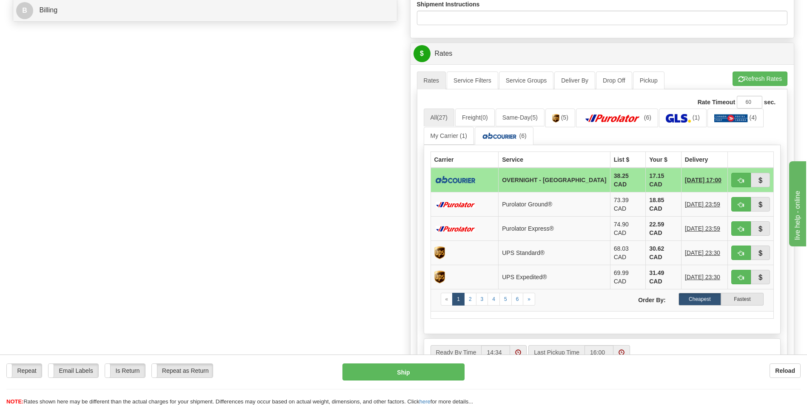
click at [646, 174] on td "17.15 CAD" at bounding box center [664, 180] width 36 height 25
click at [740, 175] on button "button" at bounding box center [742, 180] width 20 height 14
type input "4"
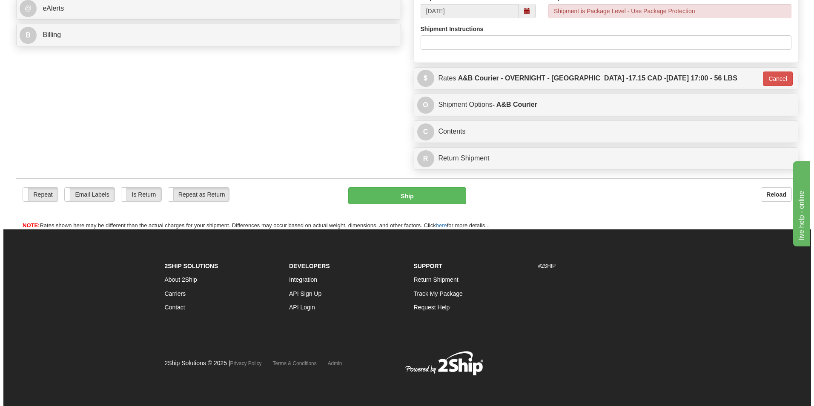
scroll to position [358, 0]
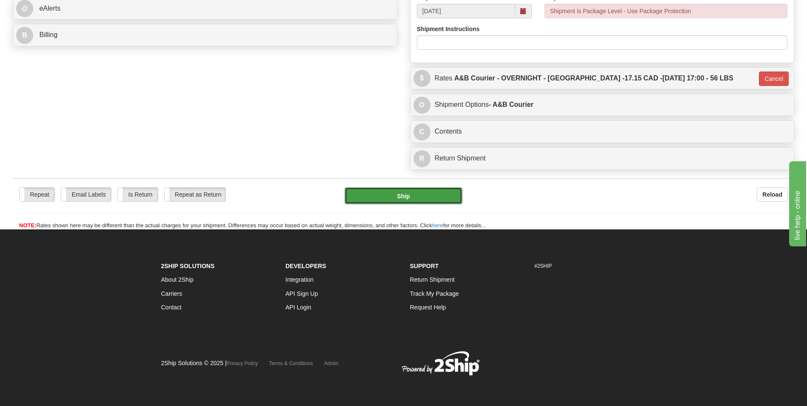
click at [425, 194] on button "Ship" at bounding box center [403, 195] width 117 height 17
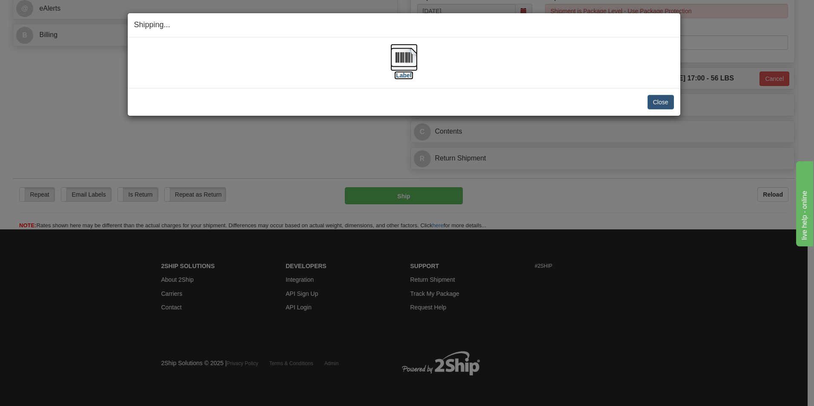
click at [415, 64] on img at bounding box center [403, 57] width 27 height 27
click at [653, 96] on button "Close" at bounding box center [660, 102] width 26 height 14
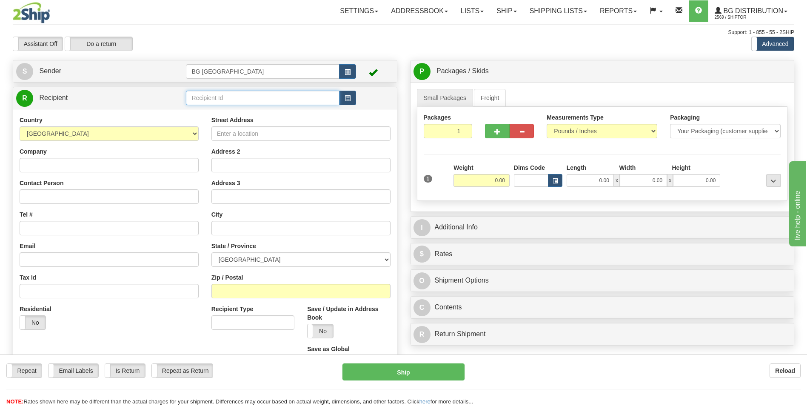
click at [204, 92] on input "text" at bounding box center [262, 98] width 153 height 14
click at [204, 109] on div "60160" at bounding box center [261, 110] width 145 height 9
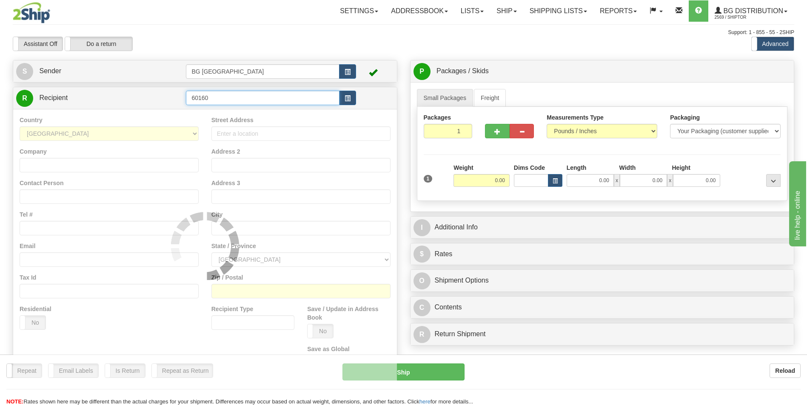
type input "60160"
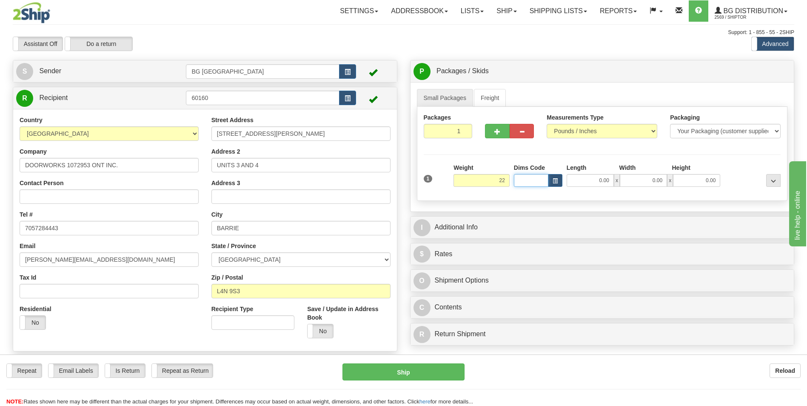
type input "22.00"
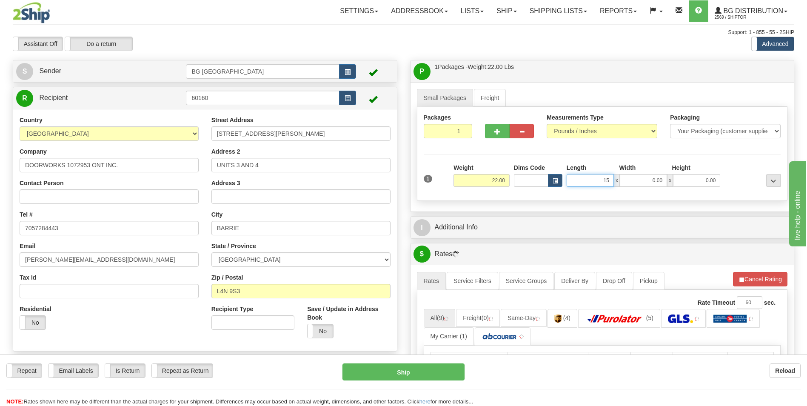
type input "15.00"
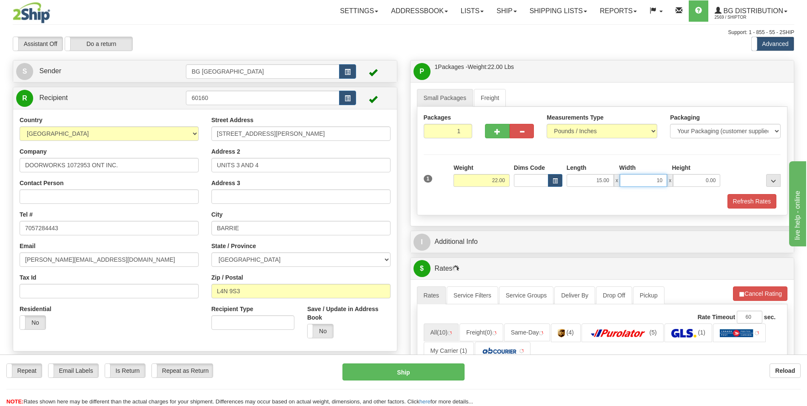
type input "10.00"
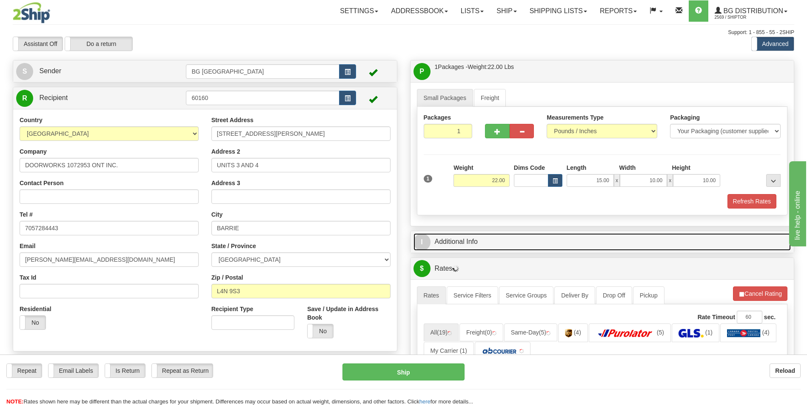
click at [469, 247] on link "I Additional Info" at bounding box center [603, 241] width 378 height 17
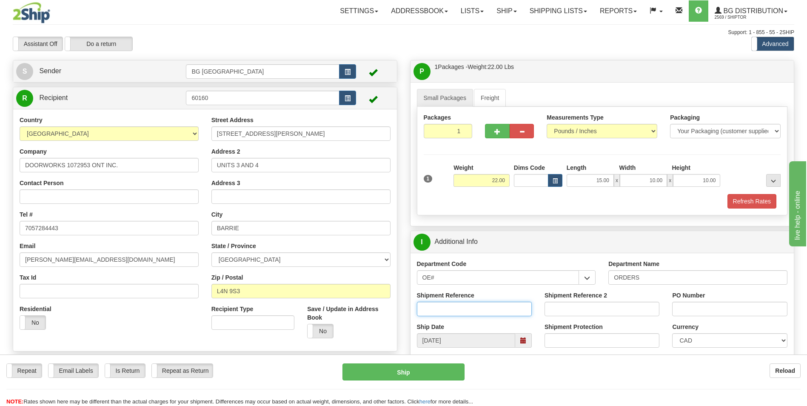
click at [453, 313] on input "Shipment Reference" at bounding box center [474, 309] width 115 height 14
type input "70184077-00"
click at [715, 307] on input "PO Number" at bounding box center [729, 309] width 115 height 14
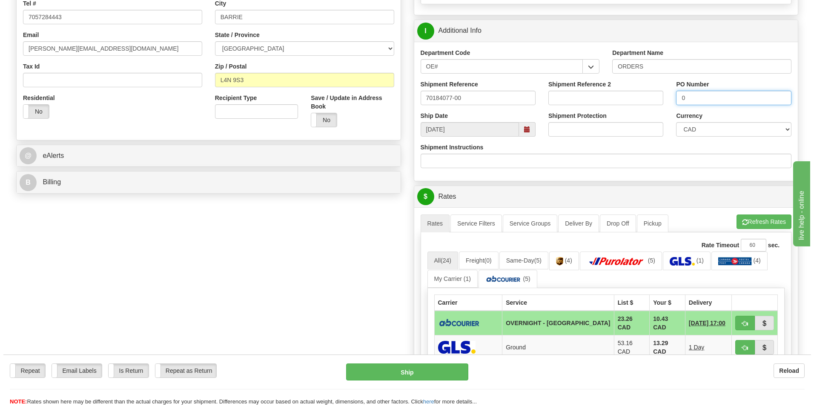
scroll to position [213, 0]
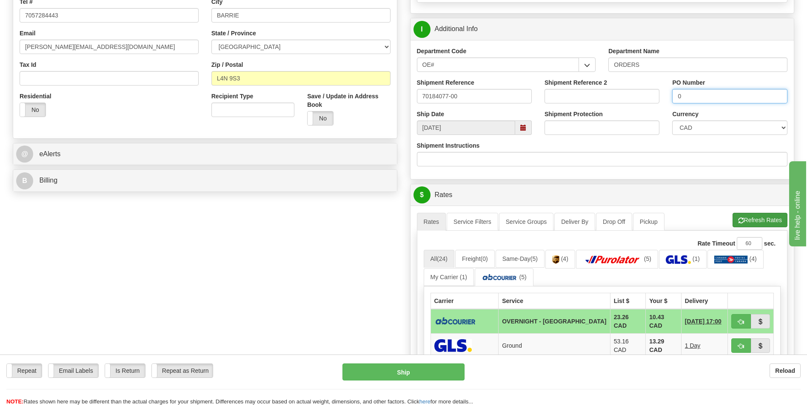
type input "0"
click at [742, 222] on span "button" at bounding box center [741, 221] width 6 height 6
click at [743, 317] on button "button" at bounding box center [742, 321] width 20 height 14
type input "4"
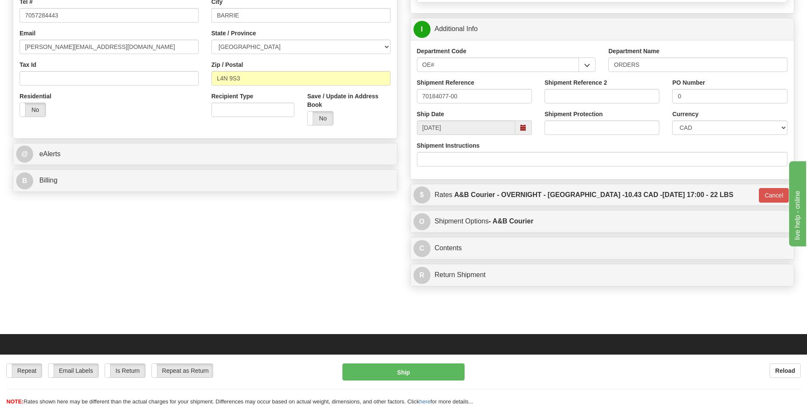
click at [446, 362] on div "Repeat Repeat Email Labels Email Labels Edit Is Return Is Return Repeat as Retu…" at bounding box center [403, 380] width 807 height 51
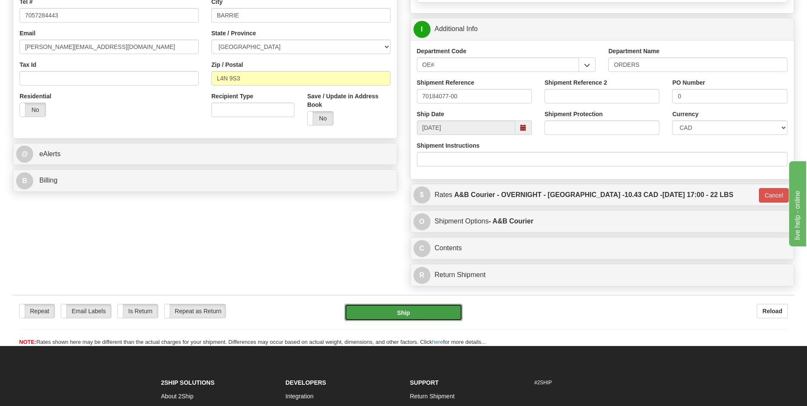
click at [396, 315] on button "Ship" at bounding box center [403, 312] width 117 height 17
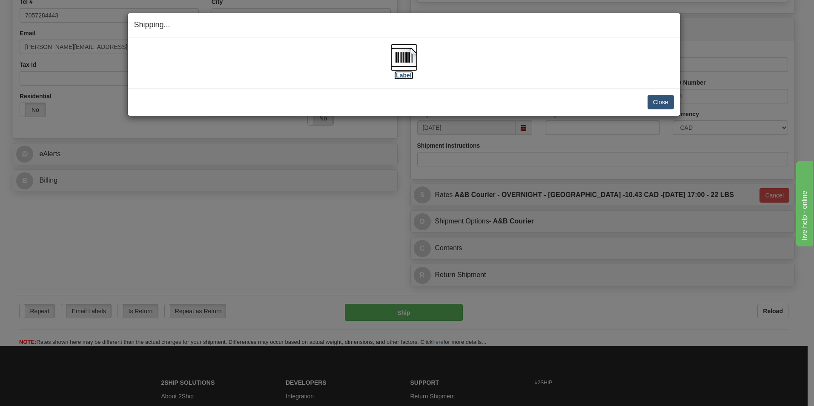
click at [402, 60] on img at bounding box center [403, 57] width 27 height 27
click at [657, 97] on button "Close" at bounding box center [660, 102] width 26 height 14
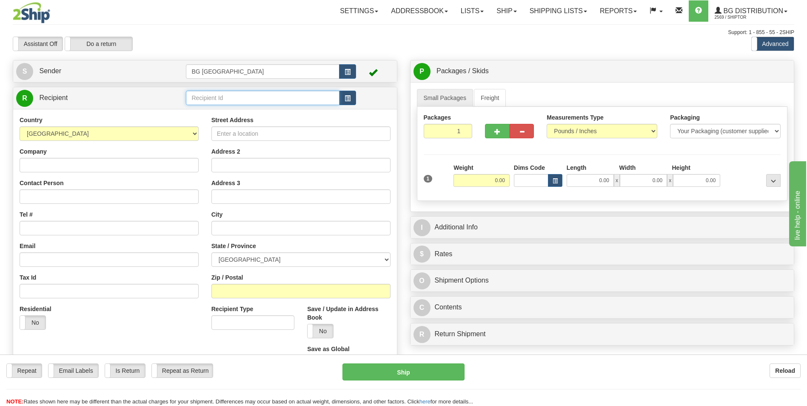
click at [229, 97] on input "text" at bounding box center [262, 98] width 153 height 14
type input "60156"
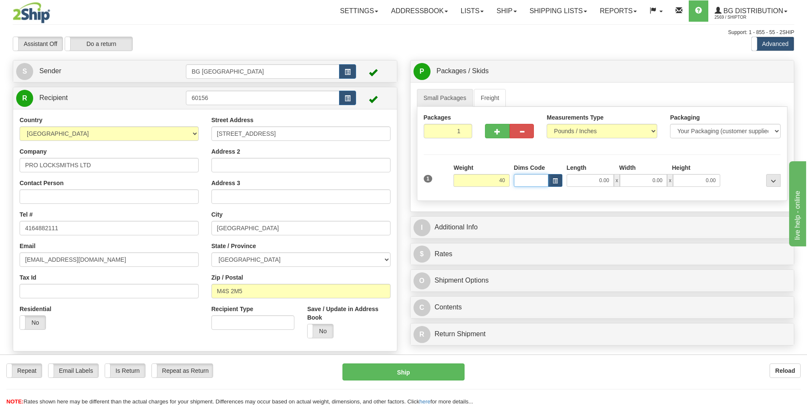
type input "40.00"
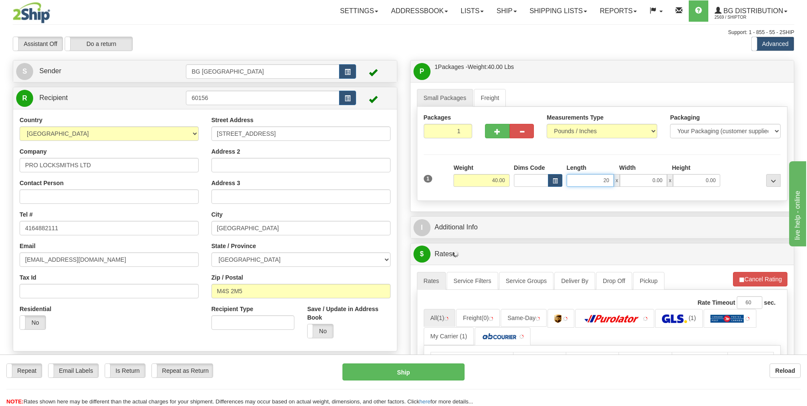
type input "20.00"
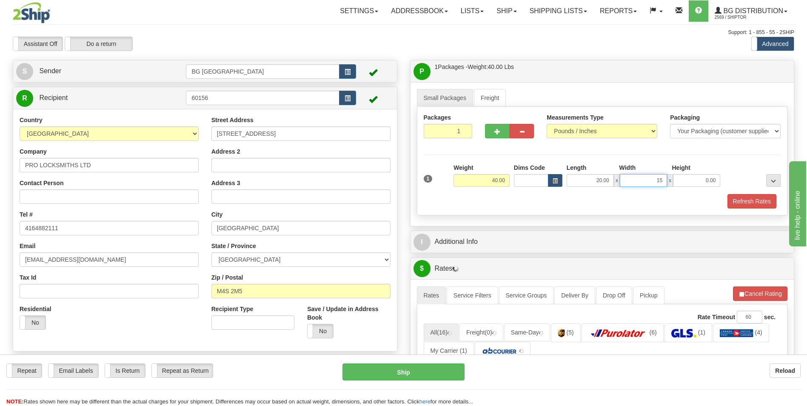
type input "15.00"
type input "8.00"
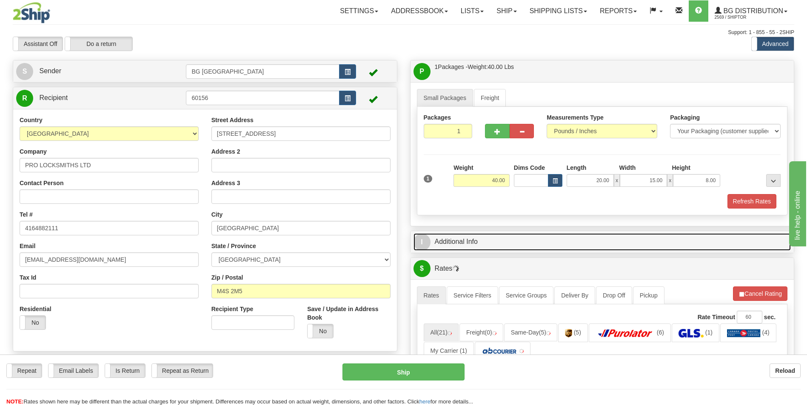
click at [477, 237] on link "I Additional Info" at bounding box center [603, 241] width 378 height 17
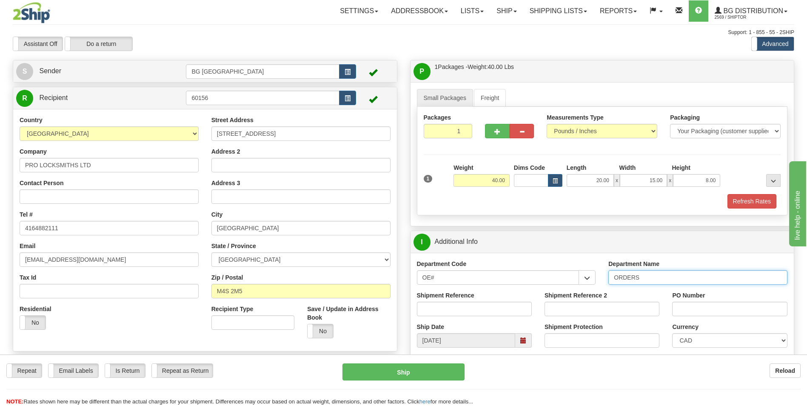
click at [647, 275] on input "ORDERS" at bounding box center [698, 277] width 179 height 14
type input "70184070-00"
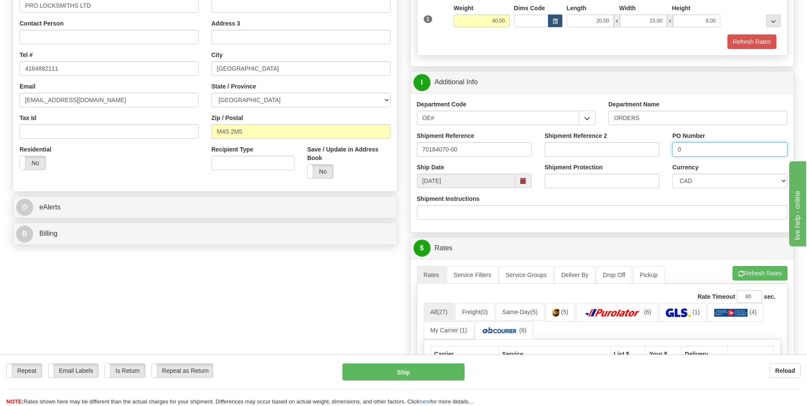
scroll to position [213, 0]
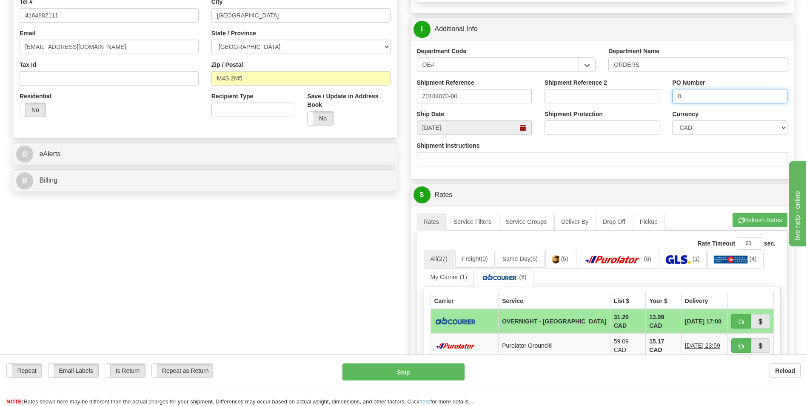
type input "0"
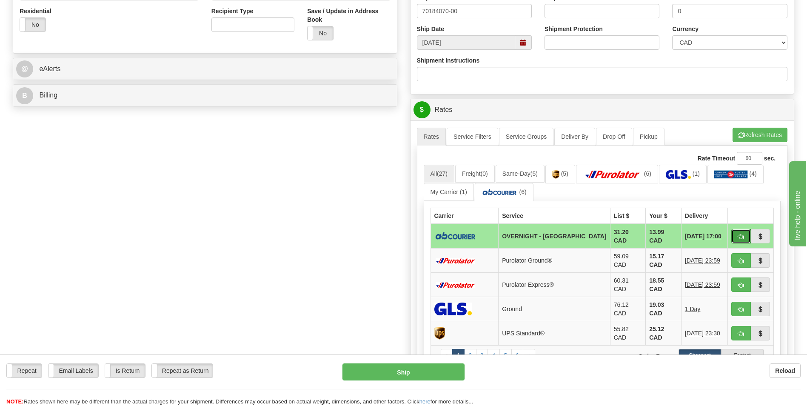
click at [742, 235] on span "button" at bounding box center [741, 237] width 6 height 6
type input "4"
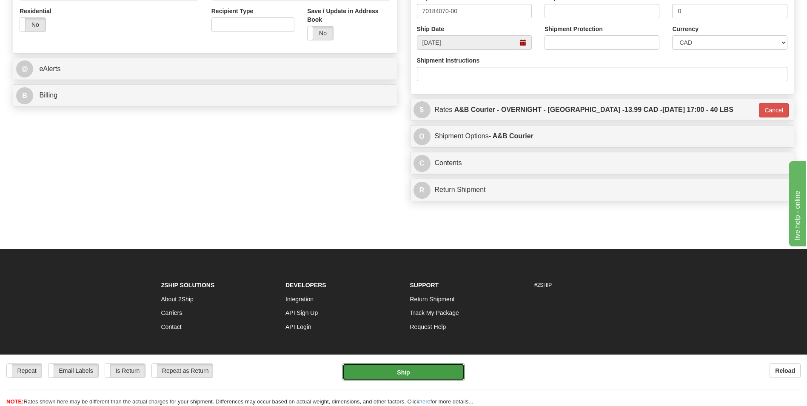
click at [418, 369] on button "Ship" at bounding box center [404, 371] width 122 height 17
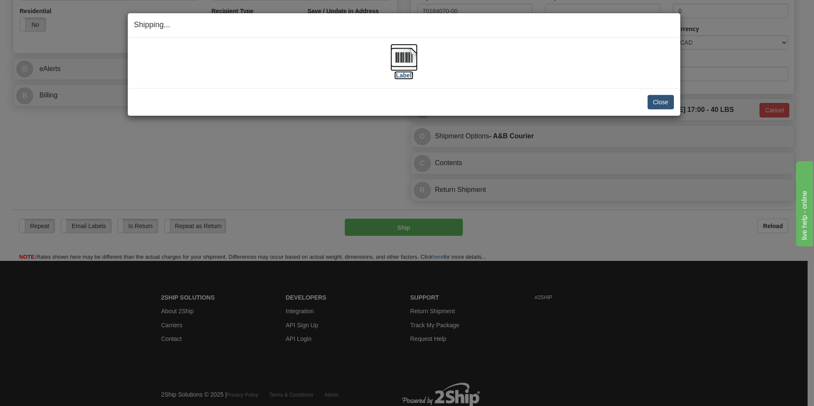
click at [409, 58] on img at bounding box center [403, 57] width 27 height 27
click at [653, 98] on button "Close" at bounding box center [660, 102] width 26 height 14
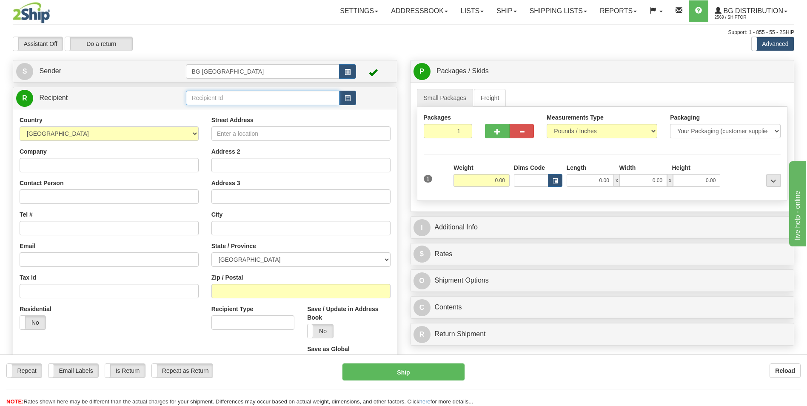
click at [269, 93] on input "text" at bounding box center [262, 98] width 153 height 14
click at [263, 105] on input "60353" at bounding box center [262, 98] width 153 height 14
click at [257, 109] on div "60353" at bounding box center [261, 110] width 145 height 9
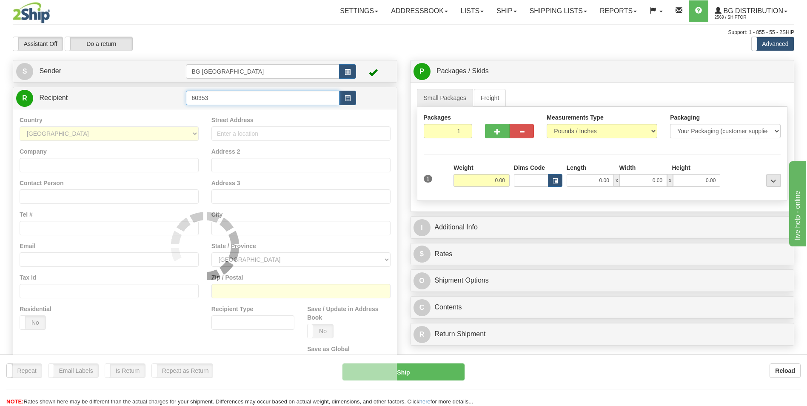
type input "60353"
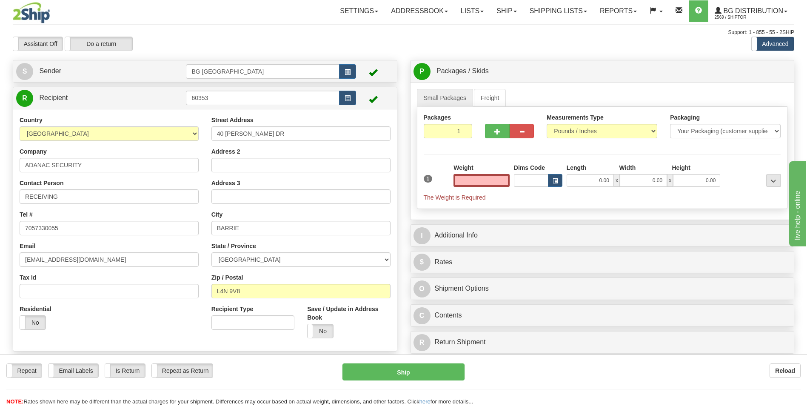
type input "0.00"
click at [467, 177] on input "0.00" at bounding box center [482, 180] width 56 height 13
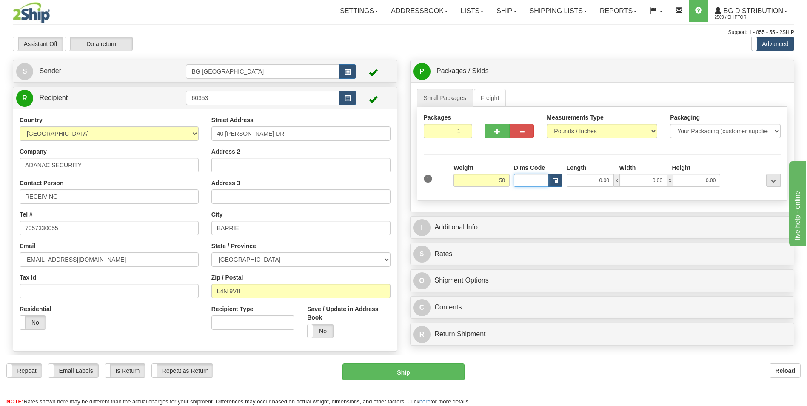
type input "50.00"
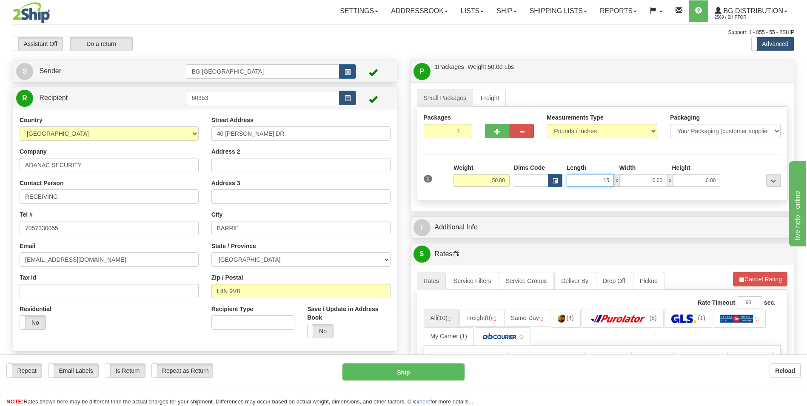
type input "15.00"
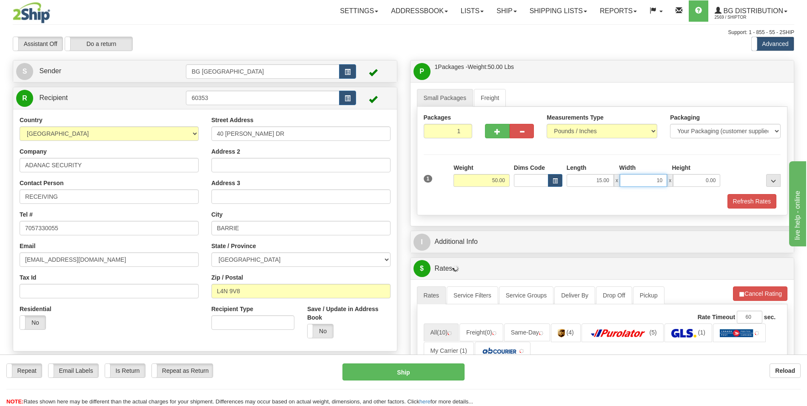
type input "10.00"
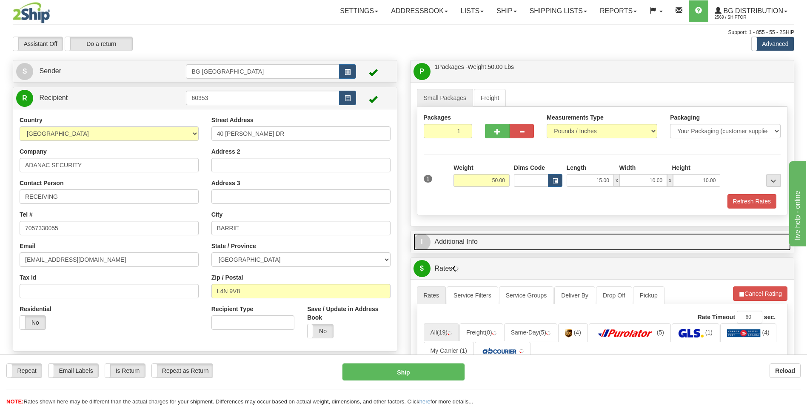
click at [565, 242] on link "I Additional Info" at bounding box center [603, 241] width 378 height 17
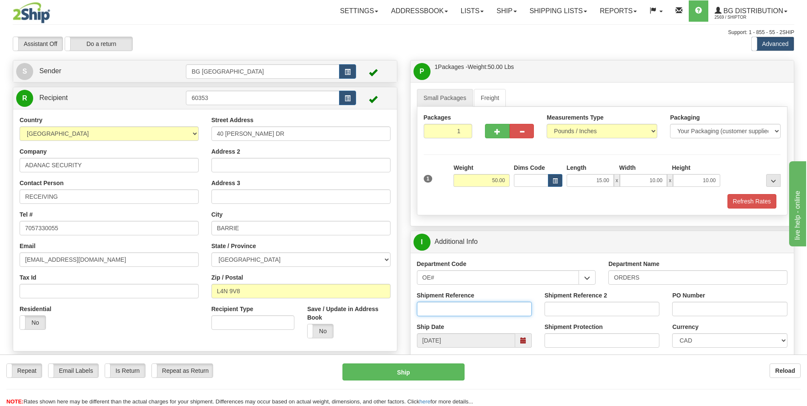
click at [481, 305] on input "Shipment Reference" at bounding box center [474, 309] width 115 height 14
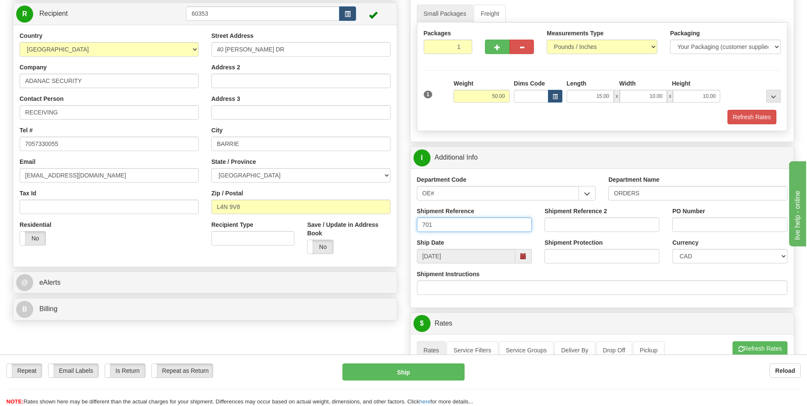
scroll to position [85, 0]
type input "70182471-00"
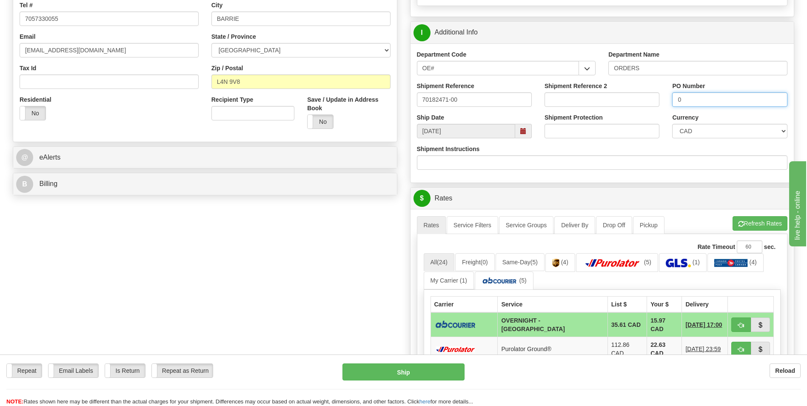
scroll to position [213, 0]
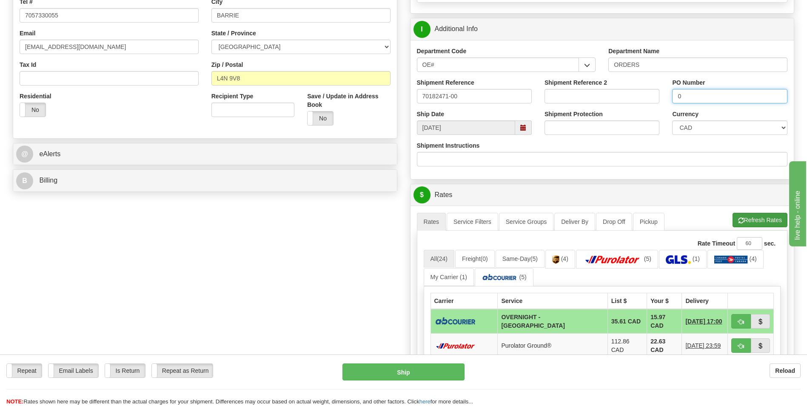
type input "0"
click at [748, 218] on button "Refresh Rates" at bounding box center [760, 220] width 55 height 14
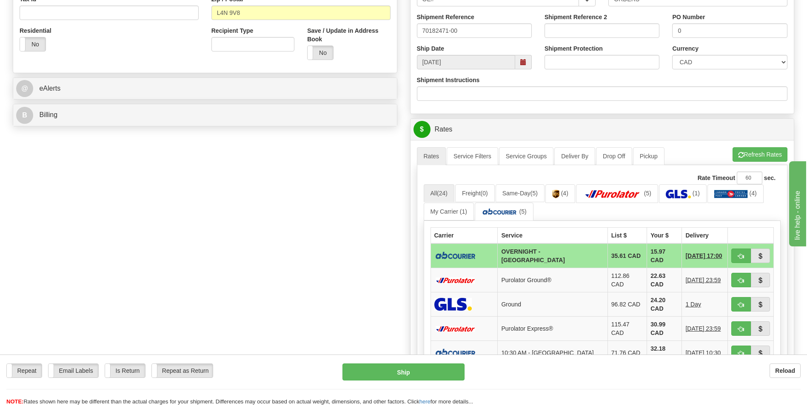
scroll to position [298, 0]
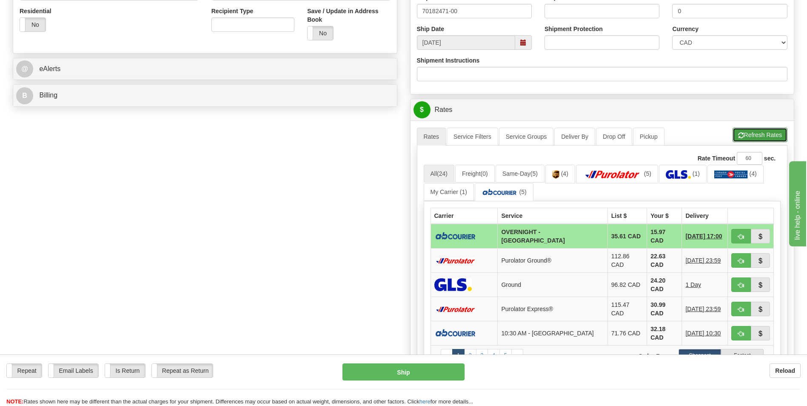
click at [750, 140] on button "Refresh Rates" at bounding box center [760, 135] width 55 height 14
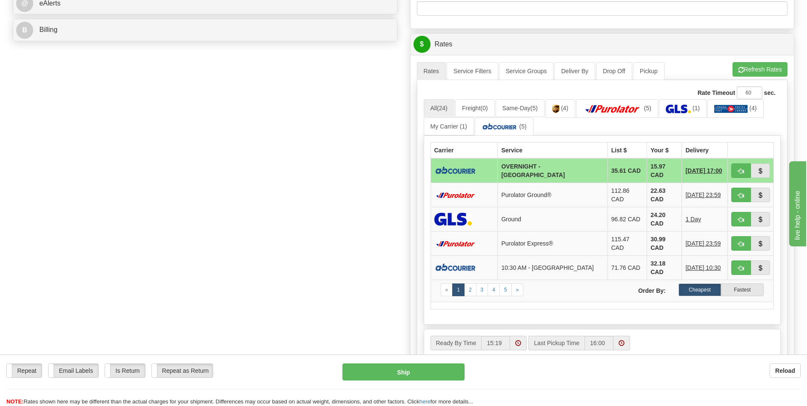
scroll to position [383, 0]
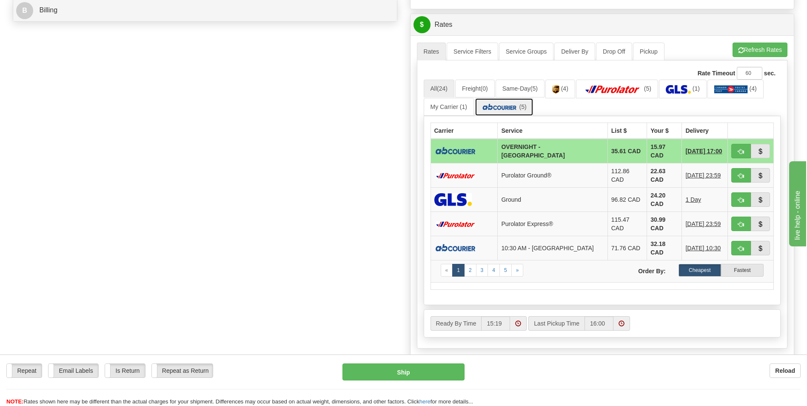
click at [489, 109] on img at bounding box center [500, 107] width 36 height 9
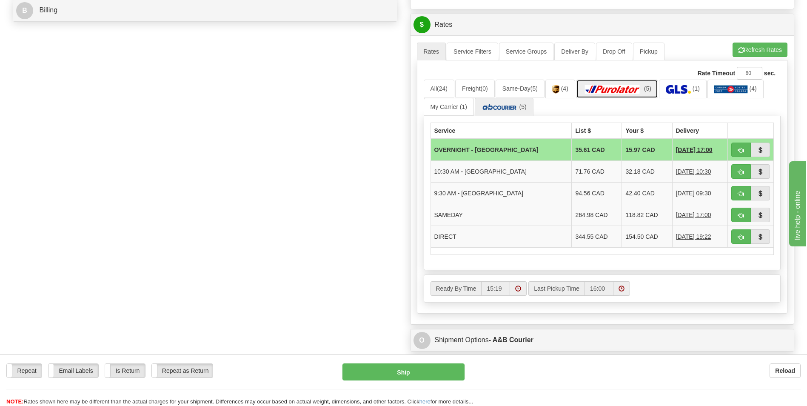
click at [615, 89] on img at bounding box center [613, 89] width 60 height 9
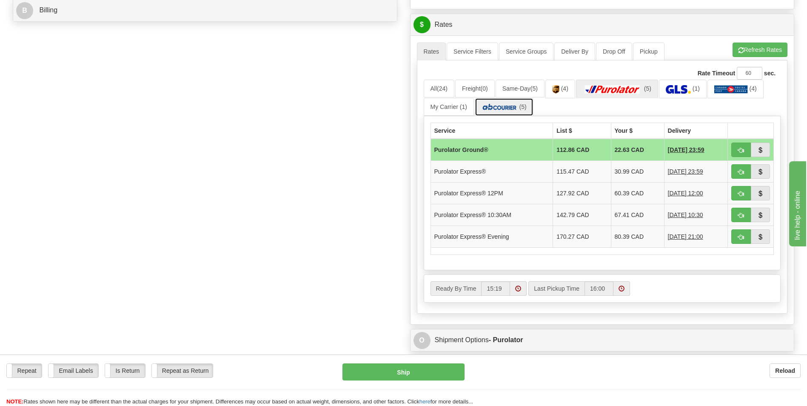
click at [498, 112] on img at bounding box center [500, 107] width 36 height 9
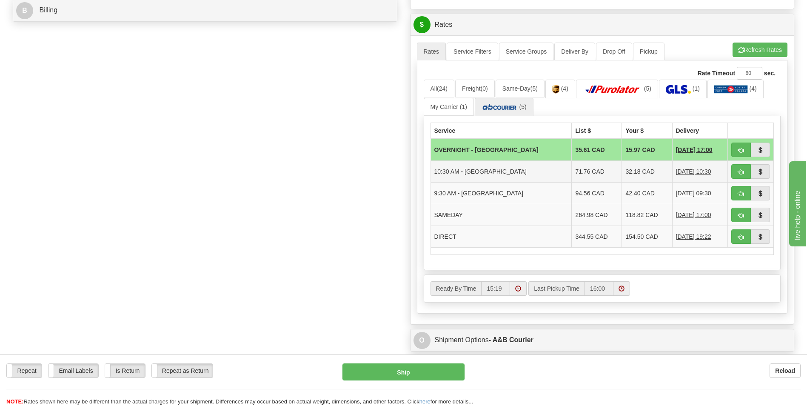
click at [622, 170] on td "32.18 CAD" at bounding box center [647, 172] width 50 height 22
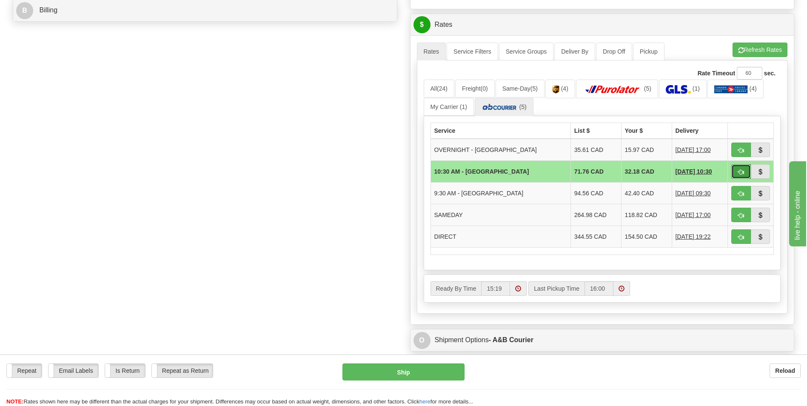
click at [739, 169] on span "button" at bounding box center [741, 172] width 6 height 6
type input "6"
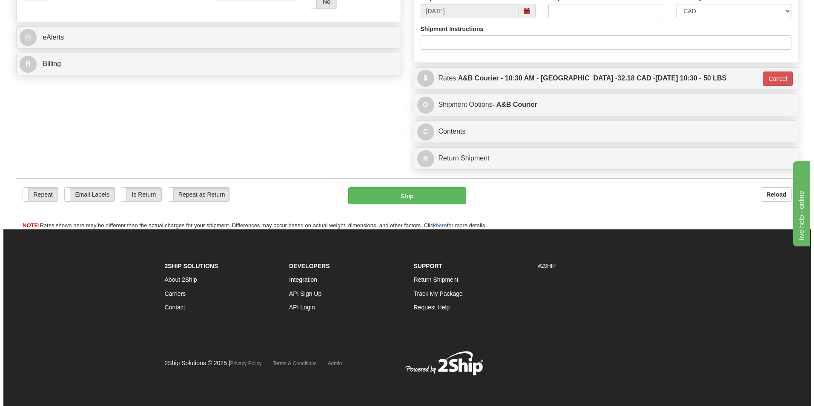
scroll to position [329, 0]
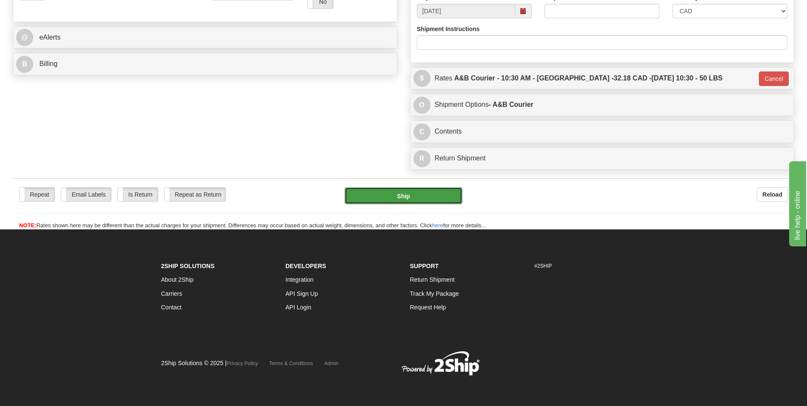
click at [415, 200] on button "Ship" at bounding box center [403, 195] width 117 height 17
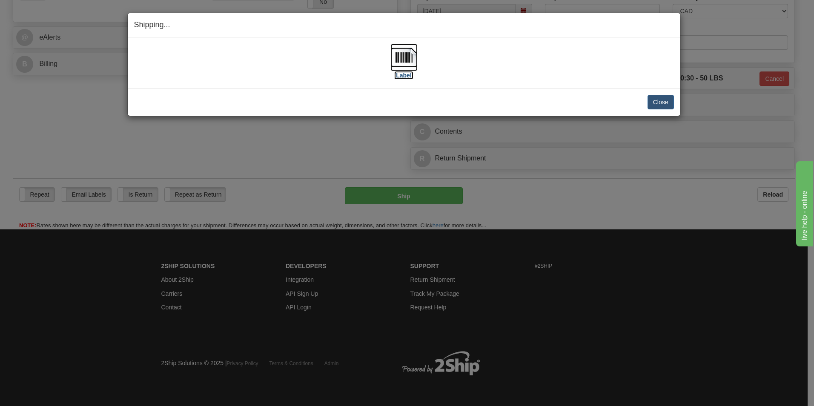
click at [410, 59] on img at bounding box center [403, 57] width 27 height 27
click at [660, 100] on button "Close" at bounding box center [660, 102] width 26 height 14
